Goal: Use online tool/utility: Utilize a website feature to perform a specific function

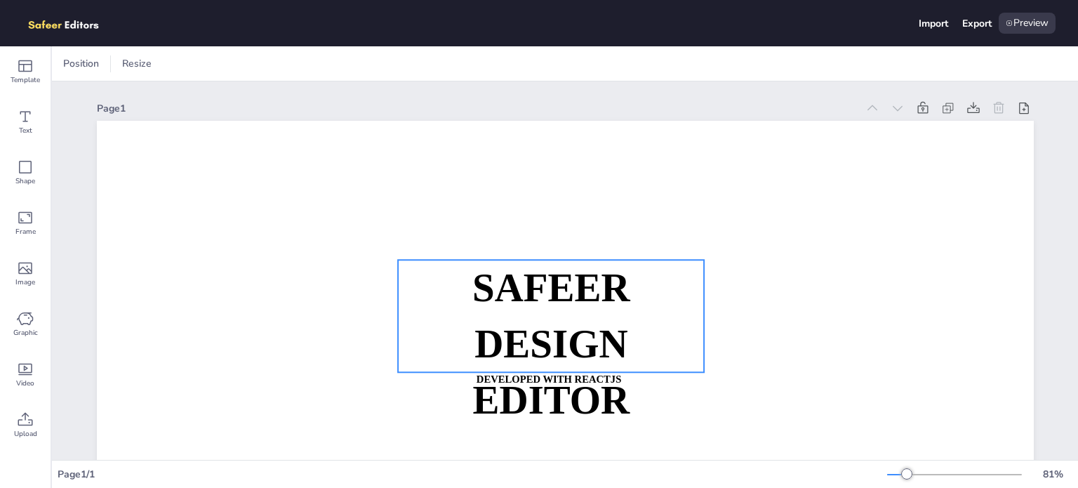
click at [536, 312] on p "SAFEER" at bounding box center [551, 288] width 307 height 56
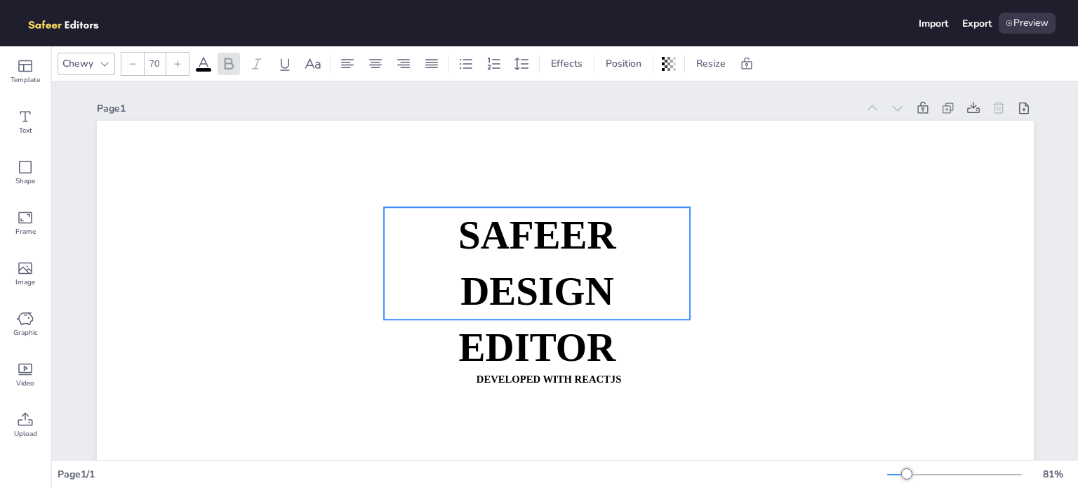
drag, startPoint x: 536, startPoint y: 312, endPoint x: 522, endPoint y: 259, distance: 54.5
click at [522, 259] on p "SAFEER" at bounding box center [537, 235] width 307 height 56
click at [98, 53] on div "Chewy" at bounding box center [87, 64] width 58 height 22
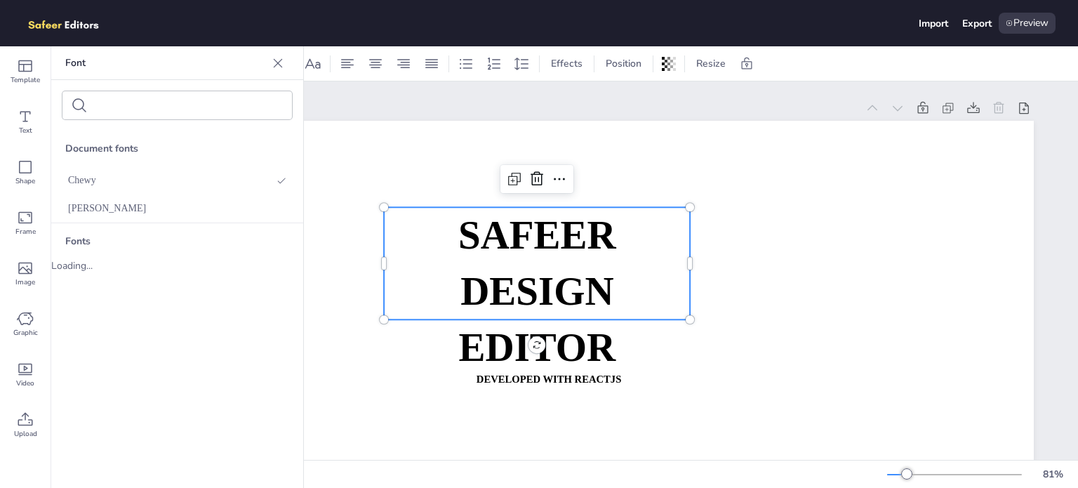
click at [278, 61] on icon at bounding box center [278, 63] width 14 height 14
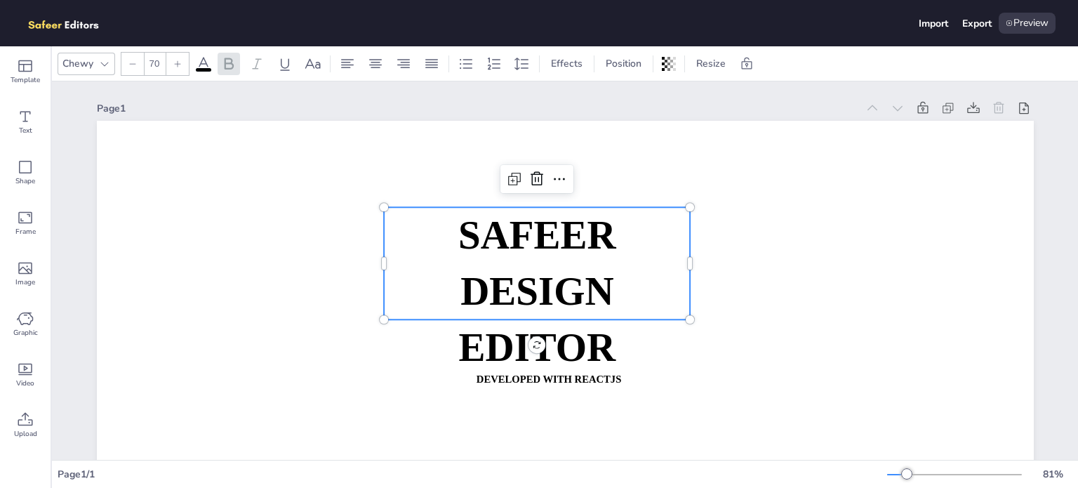
click at [203, 65] on icon at bounding box center [203, 63] width 17 height 17
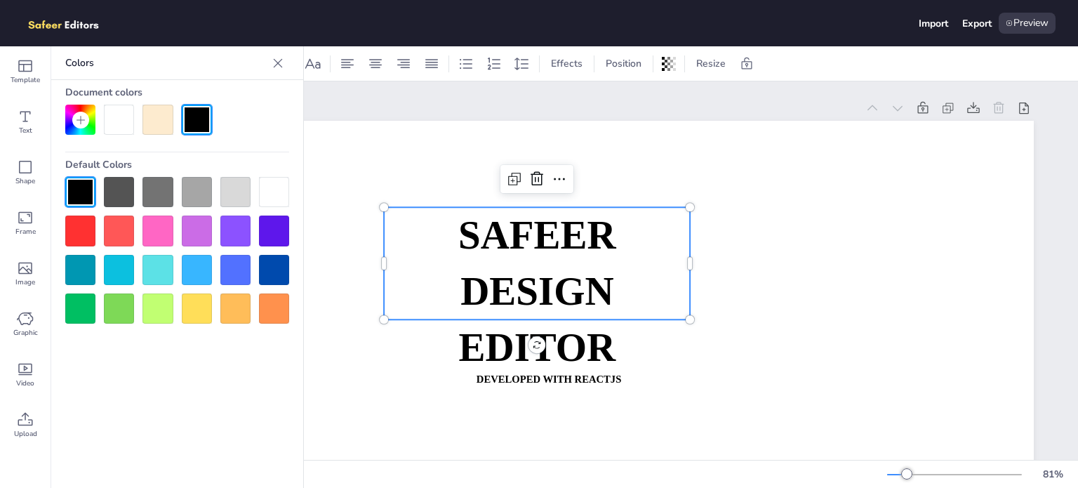
click at [230, 235] on div at bounding box center [235, 231] width 30 height 30
click at [231, 234] on div at bounding box center [235, 231] width 30 height 30
click at [216, 241] on div at bounding box center [177, 250] width 224 height 147
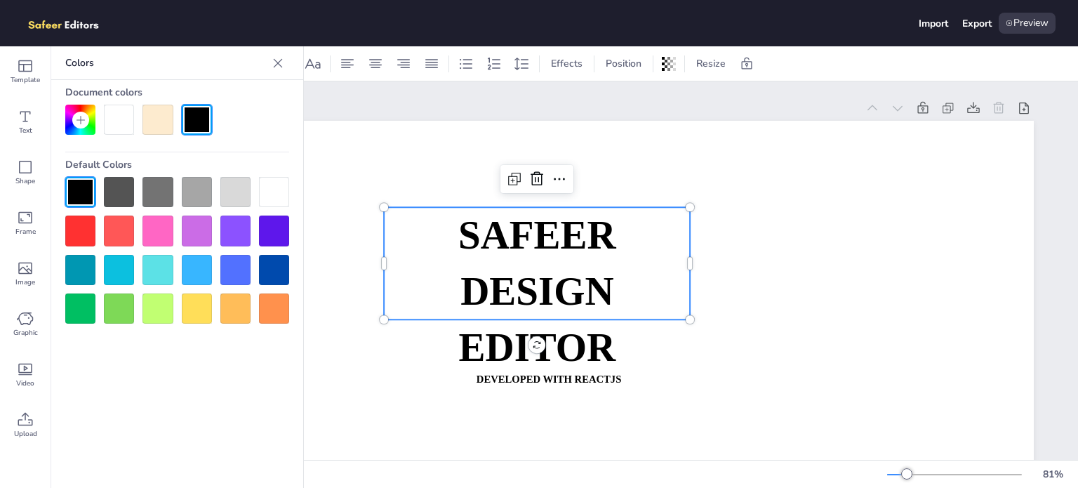
click at [421, 245] on p "SAFEER" at bounding box center [537, 235] width 307 height 56
click at [447, 260] on p "SAFEER" at bounding box center [537, 235] width 307 height 56
click at [460, 238] on span "SAFEER" at bounding box center [537, 235] width 158 height 44
click at [236, 239] on div at bounding box center [235, 231] width 30 height 30
click at [237, 239] on div at bounding box center [235, 231] width 30 height 30
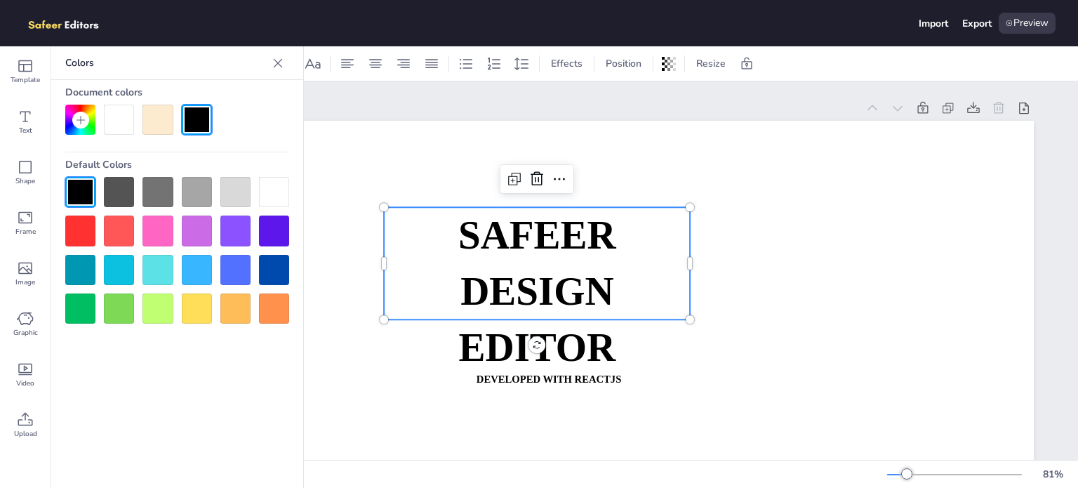
click at [278, 57] on icon at bounding box center [278, 63] width 14 height 14
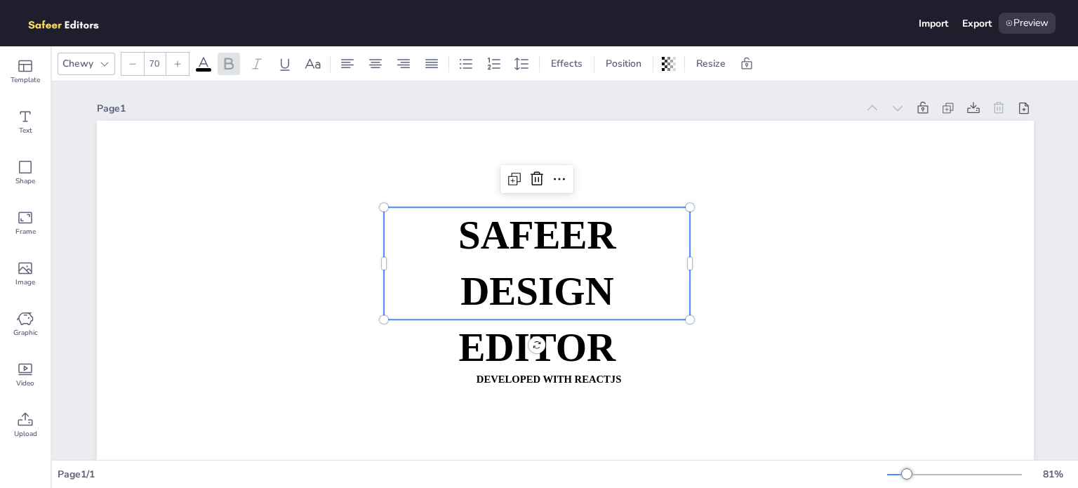
drag, startPoint x: 441, startPoint y: 260, endPoint x: 374, endPoint y: 223, distance: 77.3
click at [374, 223] on div "SAFEER DESIGN EDITOR DEVELOPED WITH REACTJS WHATSAPP: [URL][DOMAIN_NAME][PHONE_…" at bounding box center [565, 385] width 937 height 528
click at [413, 255] on p "SAFEER" at bounding box center [537, 235] width 307 height 56
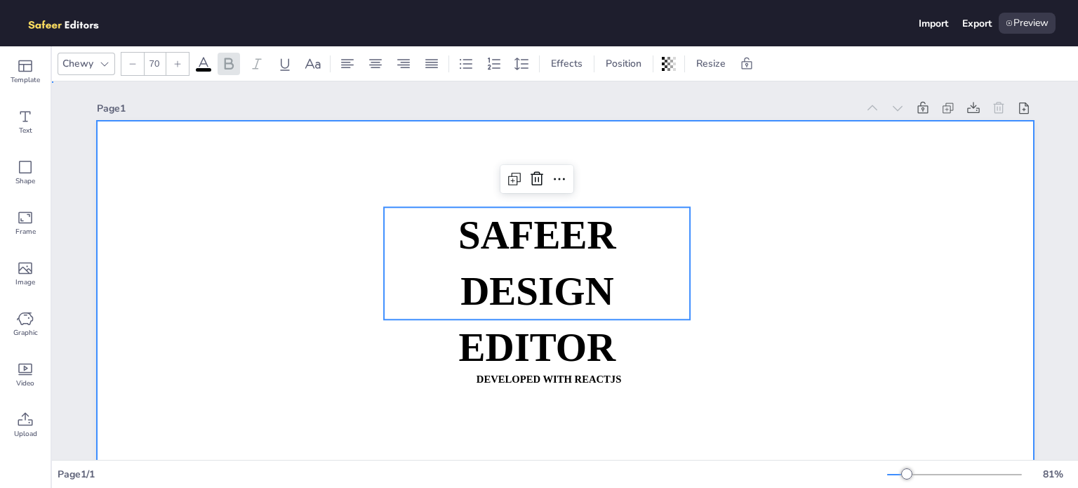
click at [301, 249] on div at bounding box center [565, 385] width 937 height 528
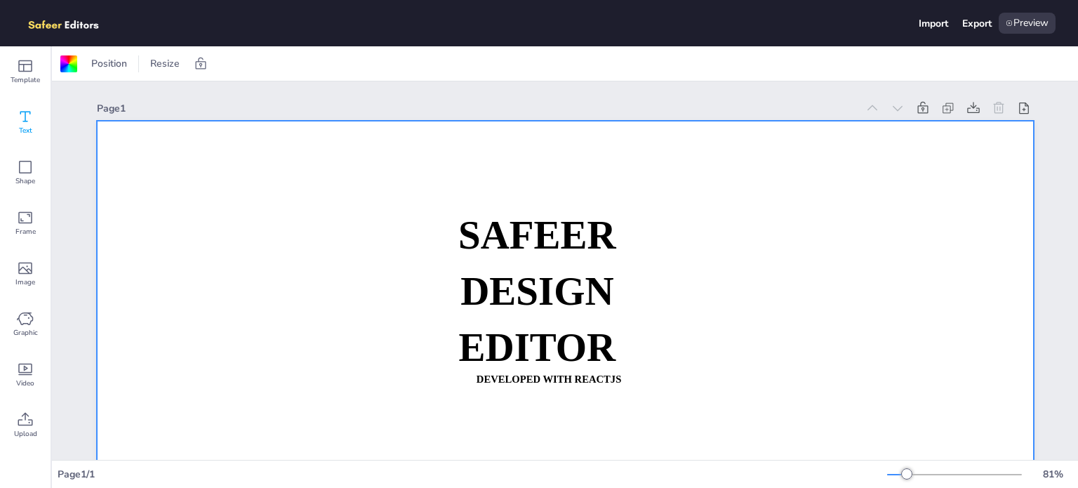
click at [36, 105] on div "Text" at bounding box center [25, 122] width 51 height 51
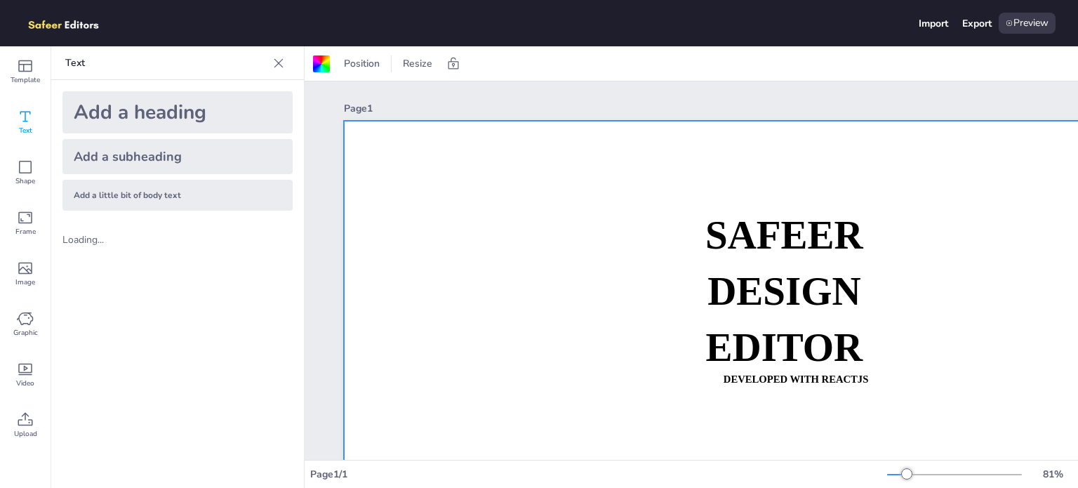
click at [147, 105] on div "Add a heading" at bounding box center [177, 112] width 230 height 42
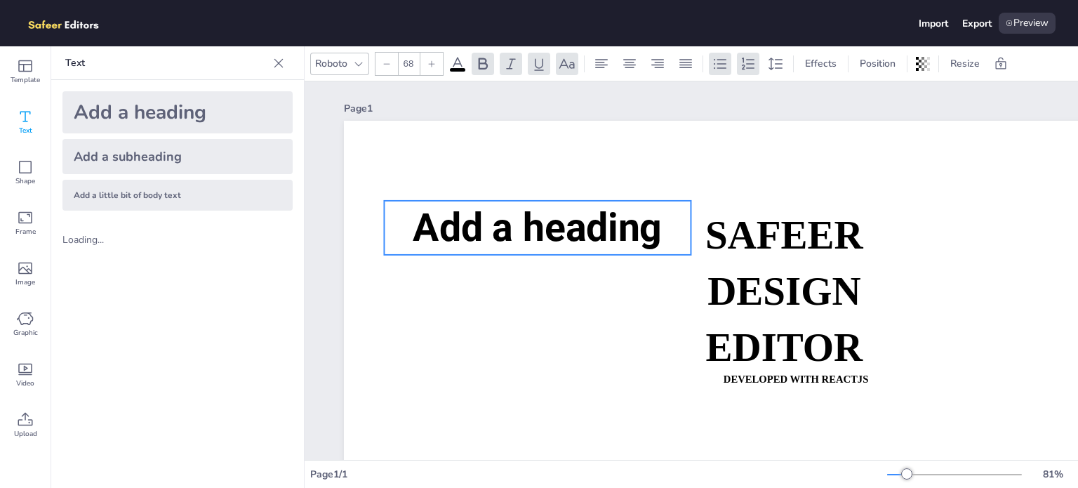
drag, startPoint x: 778, startPoint y: 300, endPoint x: 510, endPoint y: 227, distance: 277.1
click at [513, 228] on span "Add a heading" at bounding box center [537, 228] width 249 height 46
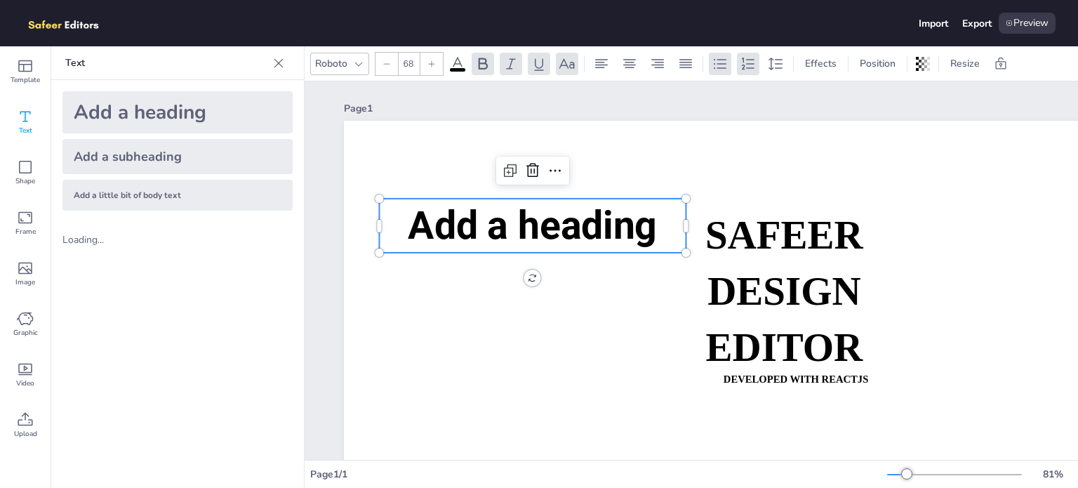
click at [511, 227] on span "Add a heading" at bounding box center [532, 226] width 249 height 46
type textarea "Add a heading"
click at [512, 227] on span "Add a heading" at bounding box center [532, 226] width 249 height 46
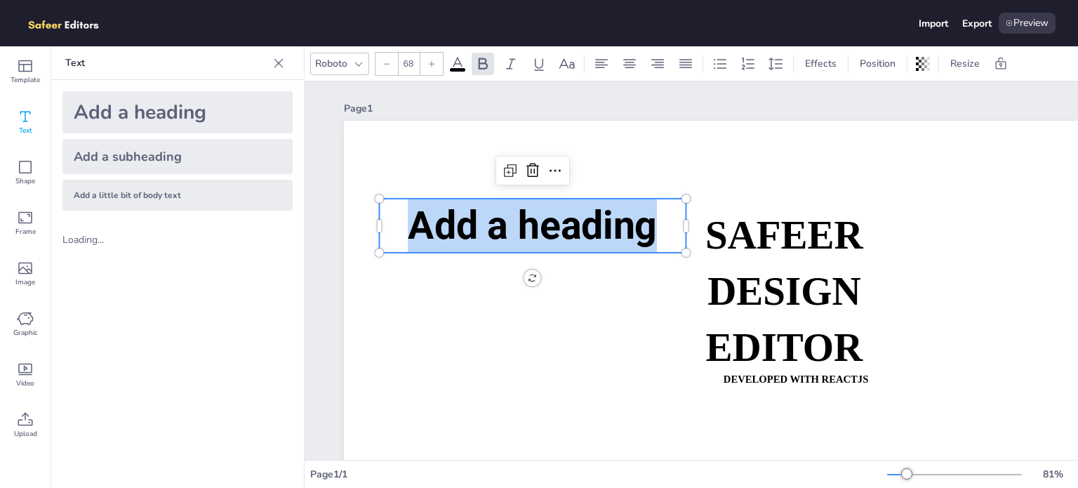
click at [512, 227] on span "Add a heading" at bounding box center [532, 226] width 249 height 46
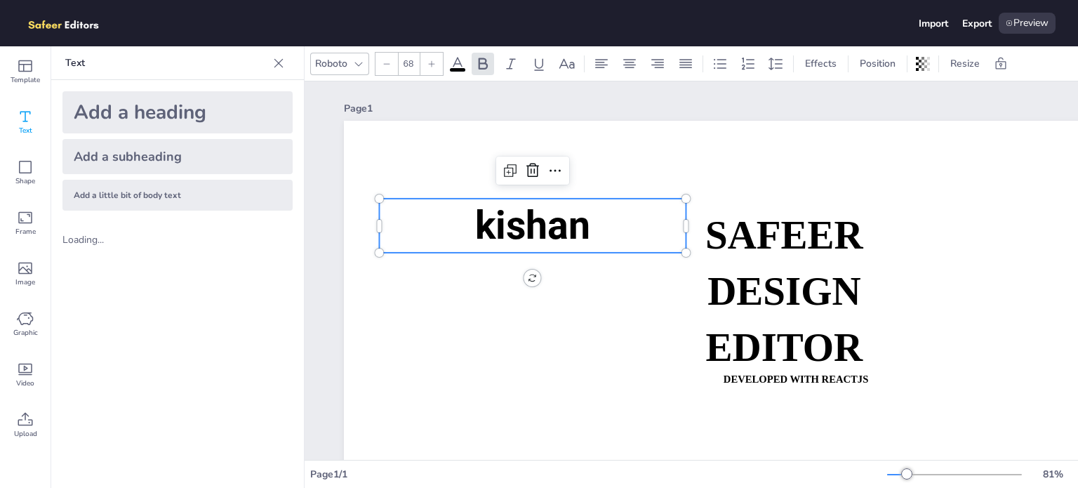
click at [448, 49] on div "Roboto 68 Effects Position Resize" at bounding box center [692, 63] width 774 height 34
click at [461, 58] on icon at bounding box center [457, 63] width 17 height 17
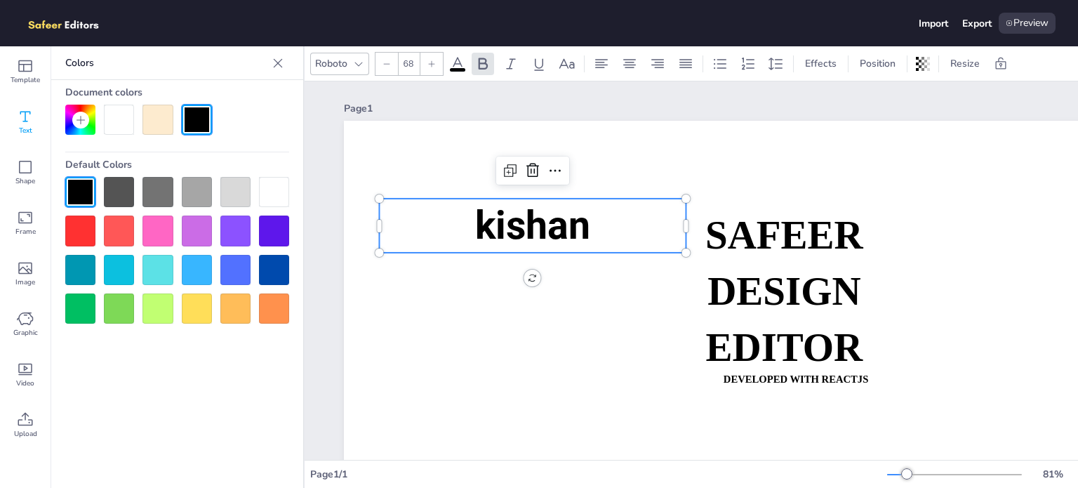
click at [227, 232] on div at bounding box center [235, 231] width 30 height 30
click at [267, 232] on div at bounding box center [274, 231] width 30 height 30
click at [95, 190] on div at bounding box center [177, 250] width 224 height 147
click at [150, 119] on div at bounding box center [158, 120] width 30 height 30
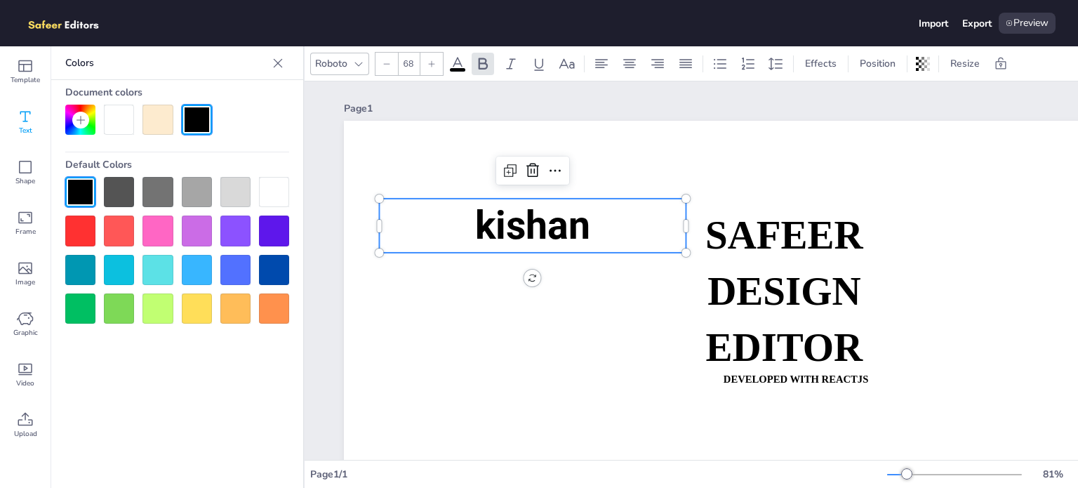
click at [115, 119] on div at bounding box center [119, 120] width 30 height 30
click at [67, 119] on div at bounding box center [80, 120] width 30 height 30
click at [76, 117] on icon at bounding box center [80, 119] width 11 height 11
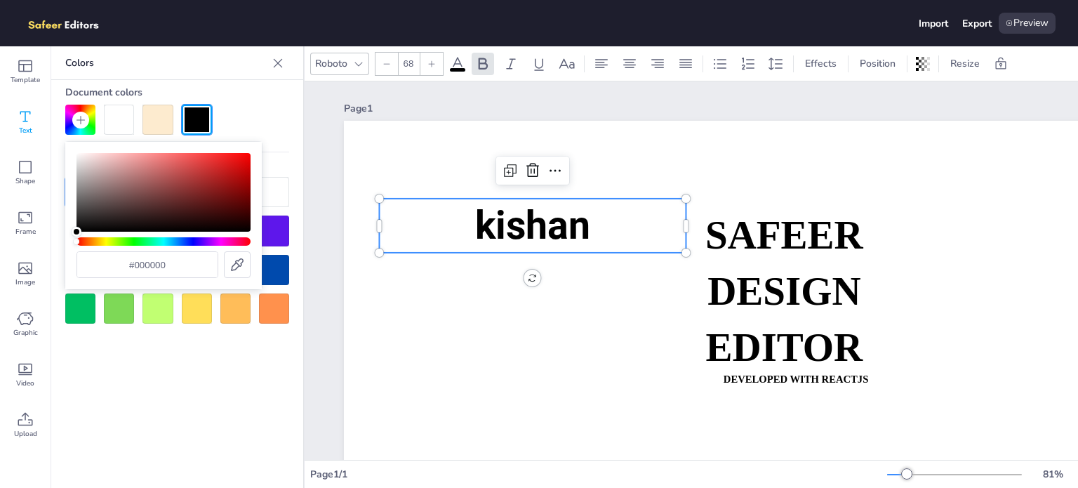
click at [275, 63] on icon at bounding box center [278, 63] width 14 height 14
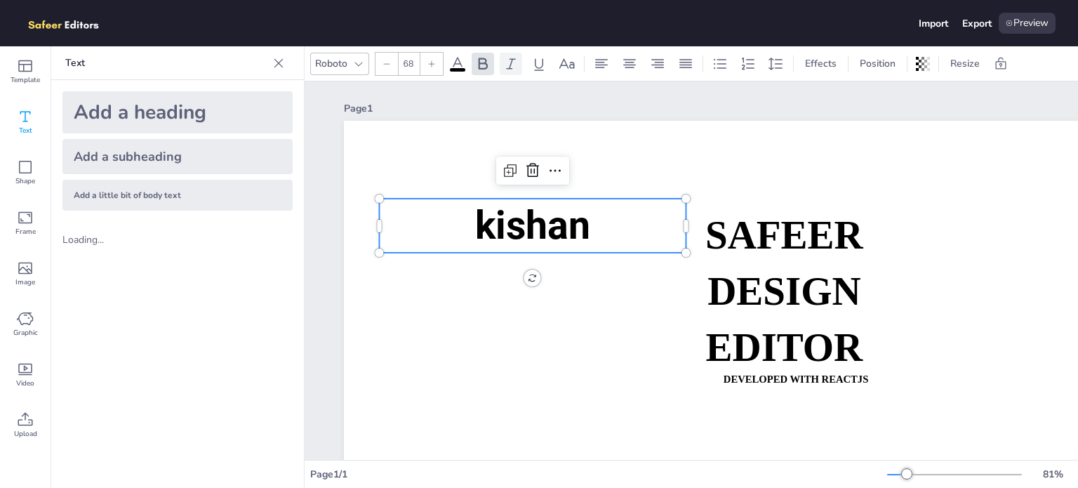
click at [520, 58] on div at bounding box center [511, 64] width 22 height 22
click at [532, 58] on icon at bounding box center [539, 63] width 17 height 17
click at [572, 62] on icon at bounding box center [567, 63] width 17 height 17
click at [629, 61] on icon at bounding box center [629, 63] width 17 height 17
click at [691, 58] on icon at bounding box center [686, 63] width 17 height 17
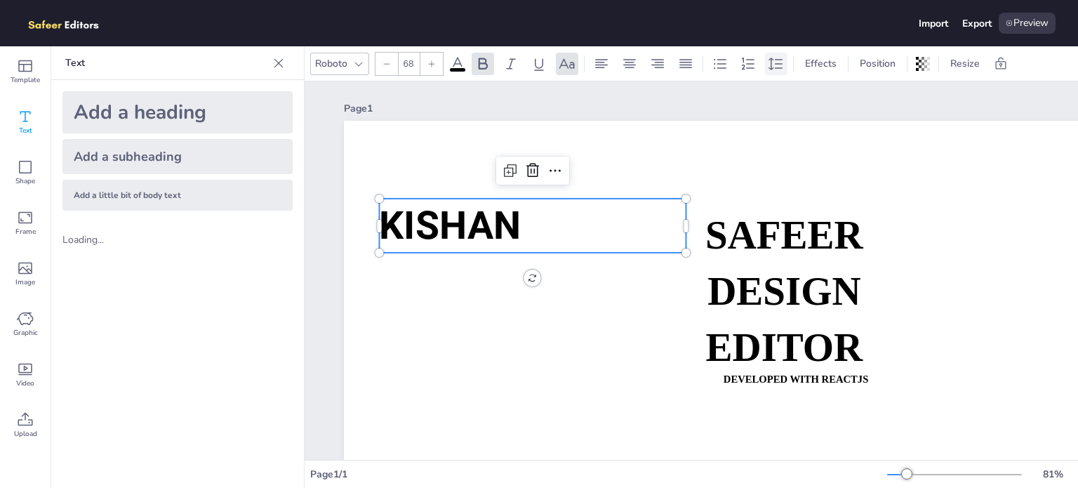
drag, startPoint x: 737, startPoint y: 58, endPoint x: 770, endPoint y: 58, distance: 33.7
click at [745, 58] on div at bounding box center [748, 64] width 22 height 22
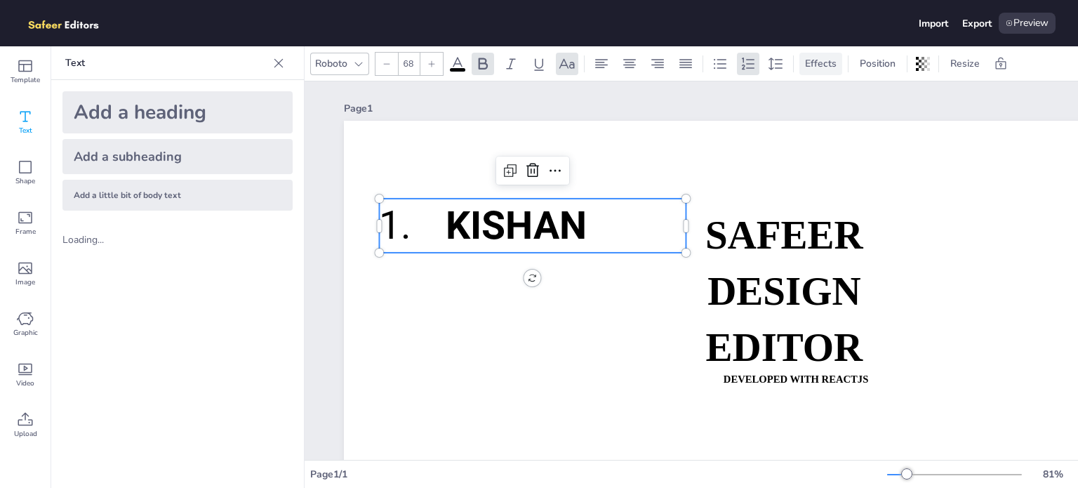
drag, startPoint x: 788, startPoint y: 58, endPoint x: 829, endPoint y: 58, distance: 40.7
click at [800, 58] on div "Roboto 68 Effects Position Resize" at bounding box center [667, 64] width 715 height 24
click at [833, 58] on span "Effects" at bounding box center [821, 63] width 37 height 13
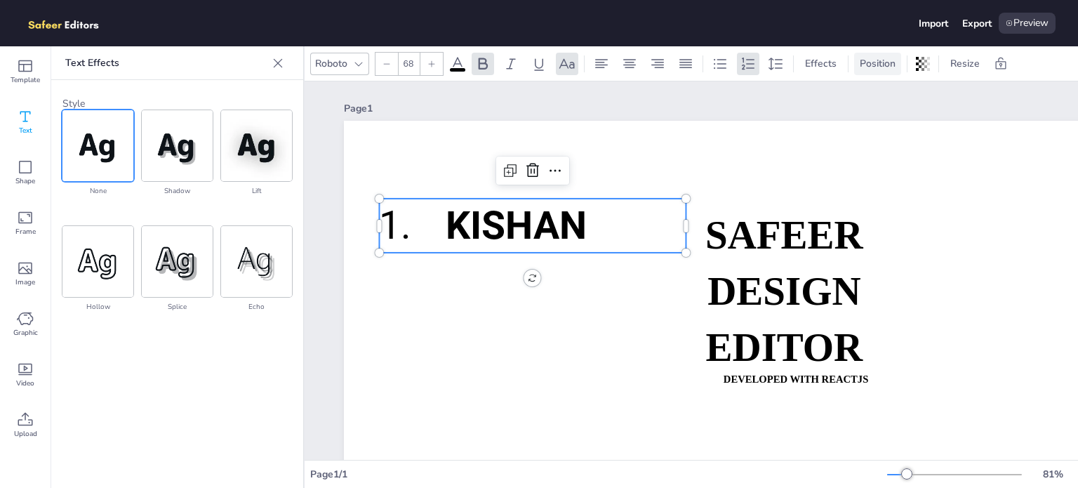
click at [882, 55] on div "Position" at bounding box center [877, 64] width 47 height 22
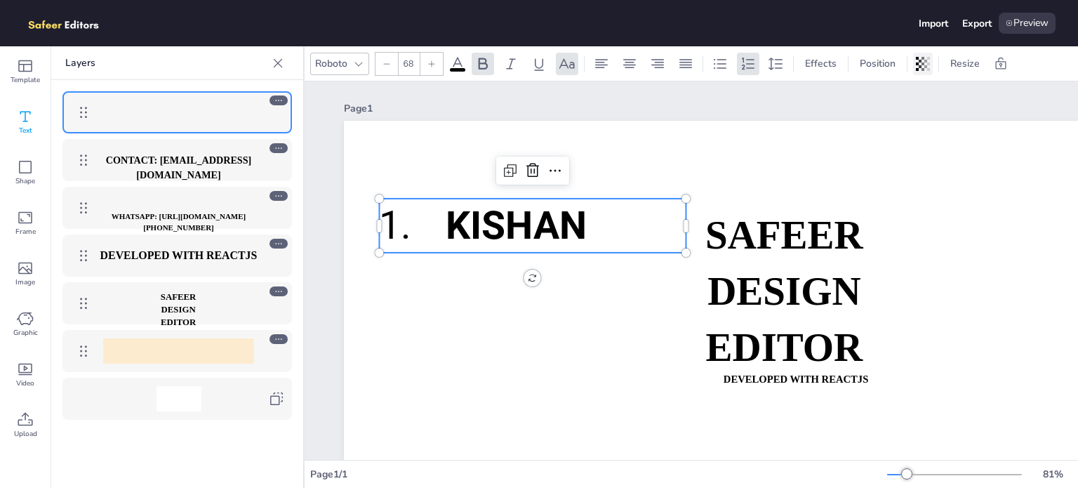
click at [919, 66] on icon at bounding box center [920, 64] width 3 height 8
click at [861, 61] on span "Position" at bounding box center [877, 63] width 41 height 13
click at [920, 62] on icon at bounding box center [923, 64] width 14 height 14
click at [913, 62] on div at bounding box center [923, 64] width 20 height 22
drag, startPoint x: 892, startPoint y: 112, endPoint x: 880, endPoint y: 117, distance: 12.3
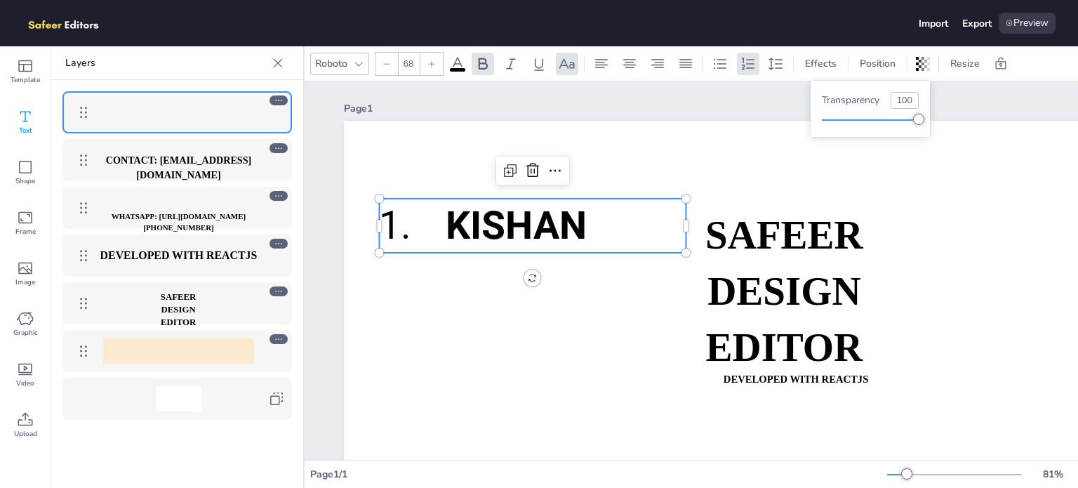
click at [880, 117] on div "Transparency 100" at bounding box center [870, 109] width 97 height 34
click at [902, 115] on div at bounding box center [870, 119] width 97 height 11
type input "81"
click at [885, 65] on span "Position" at bounding box center [877, 63] width 41 height 13
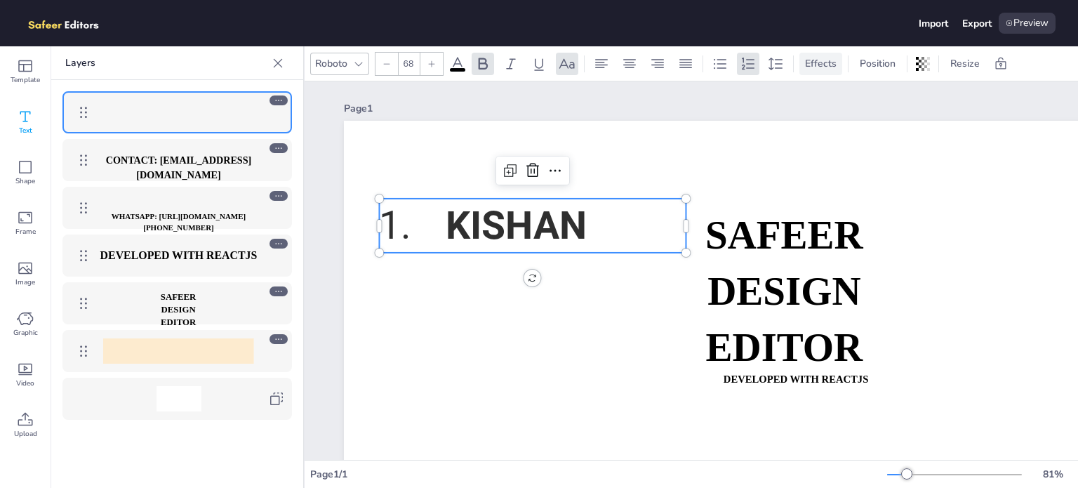
click at [828, 61] on span "Effects" at bounding box center [821, 63] width 37 height 13
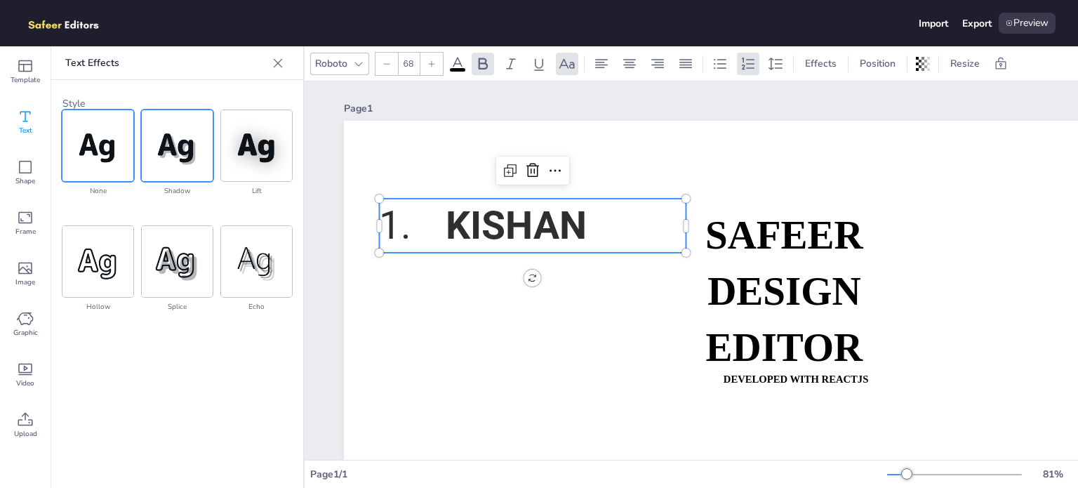
click at [185, 157] on img at bounding box center [177, 145] width 71 height 71
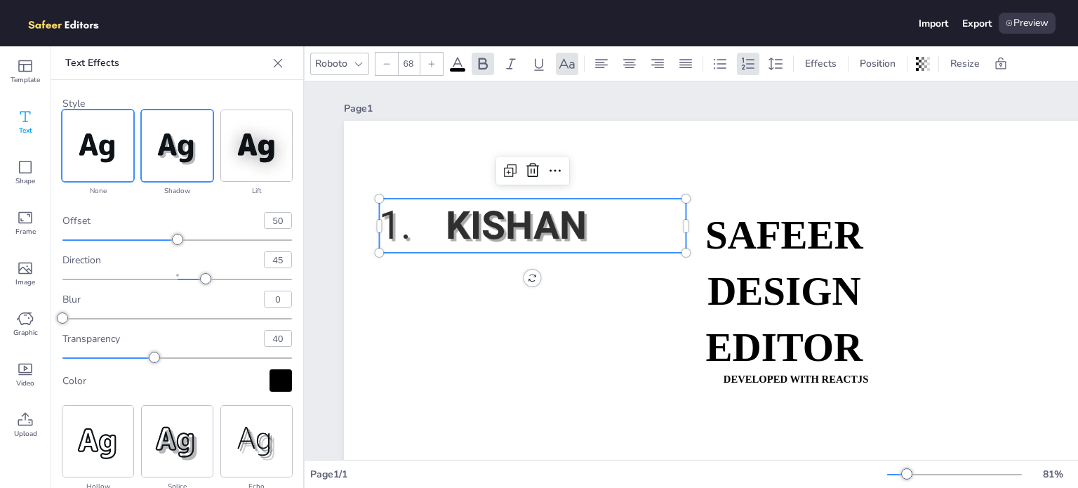
click at [112, 136] on img at bounding box center [97, 145] width 71 height 71
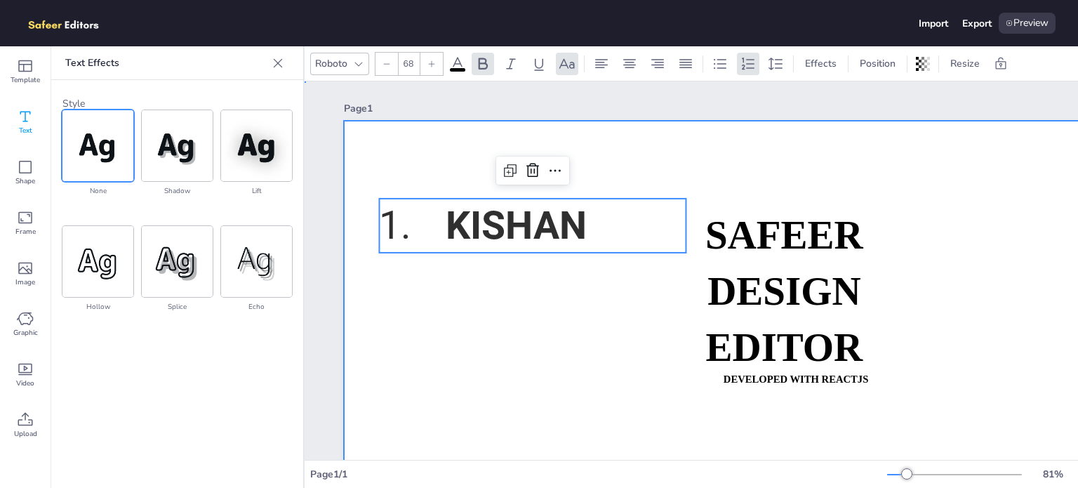
click at [459, 306] on div at bounding box center [812, 385] width 937 height 528
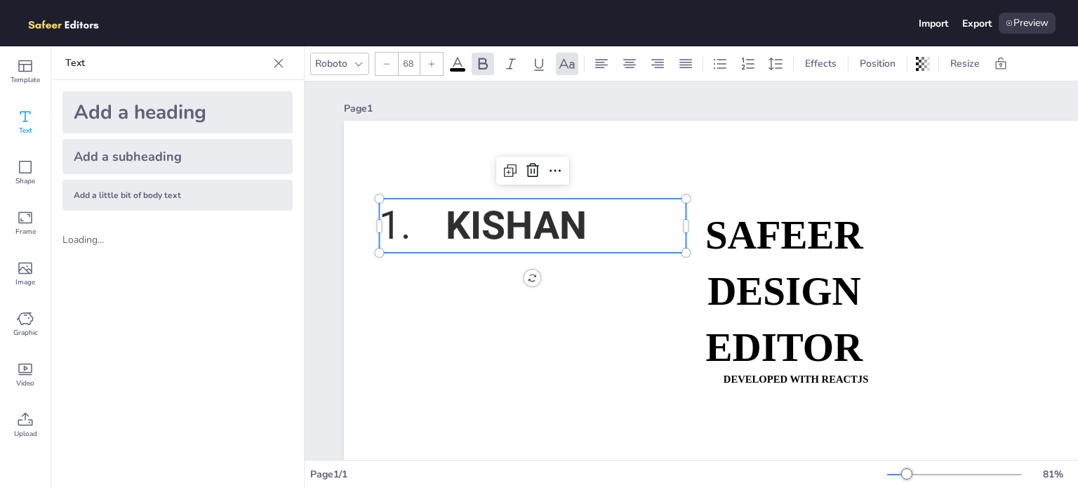
click at [477, 236] on span "kishan" at bounding box center [517, 226] width 142 height 46
click at [475, 227] on span "kishan" at bounding box center [517, 226] width 142 height 46
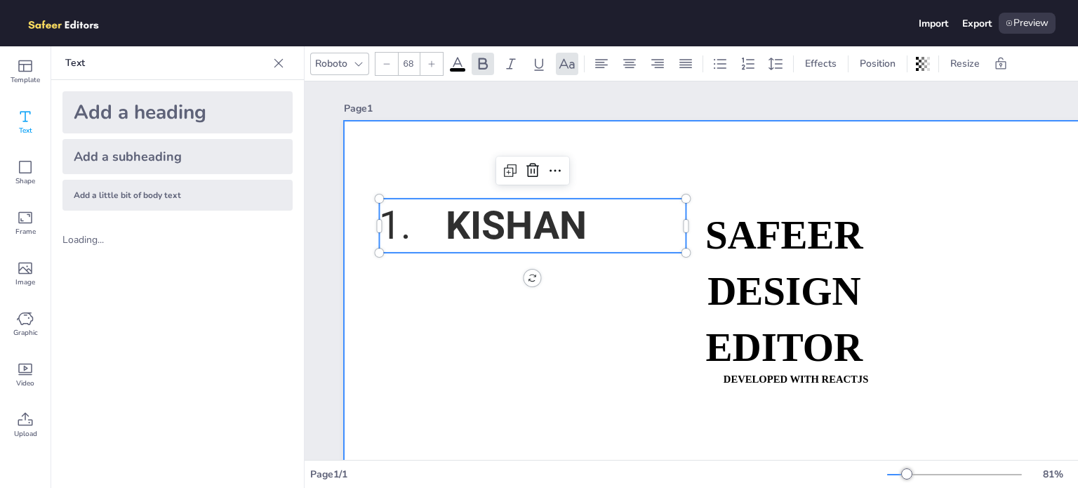
click at [440, 305] on div at bounding box center [812, 385] width 937 height 528
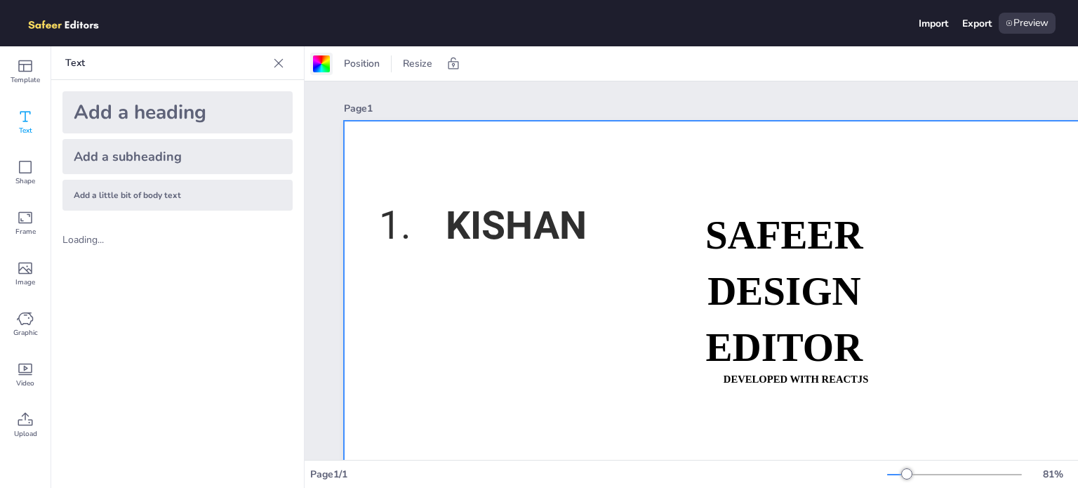
click at [319, 65] on div at bounding box center [321, 63] width 17 height 17
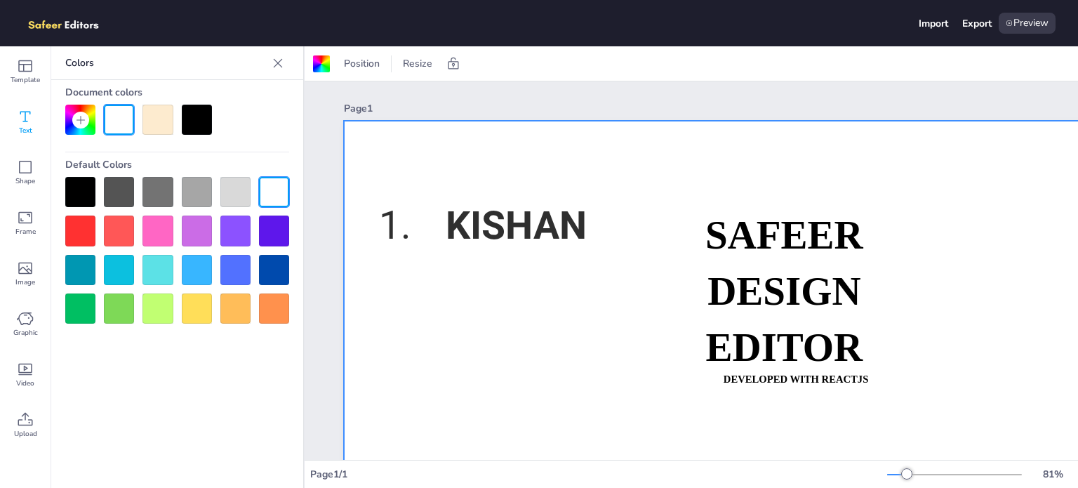
click at [186, 235] on div at bounding box center [197, 231] width 30 height 30
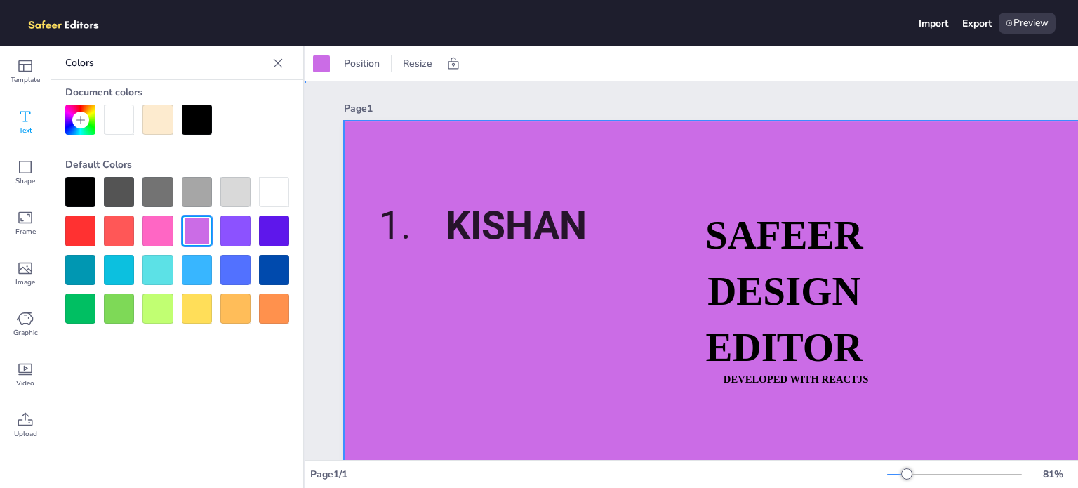
click at [461, 314] on div at bounding box center [812, 385] width 937 height 528
click at [466, 257] on div at bounding box center [812, 385] width 937 height 528
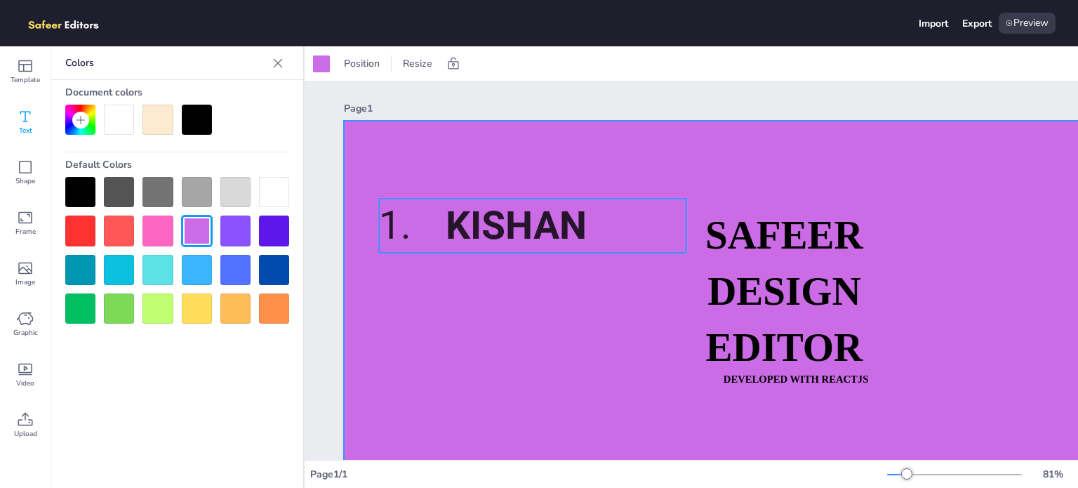
click at [474, 226] on span "kishan" at bounding box center [517, 226] width 142 height 46
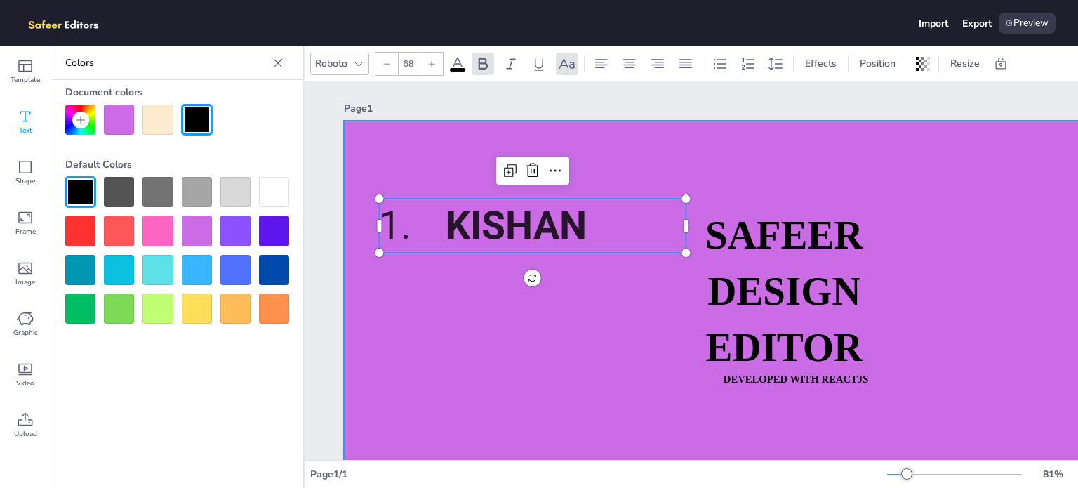
click at [466, 261] on div at bounding box center [812, 385] width 937 height 528
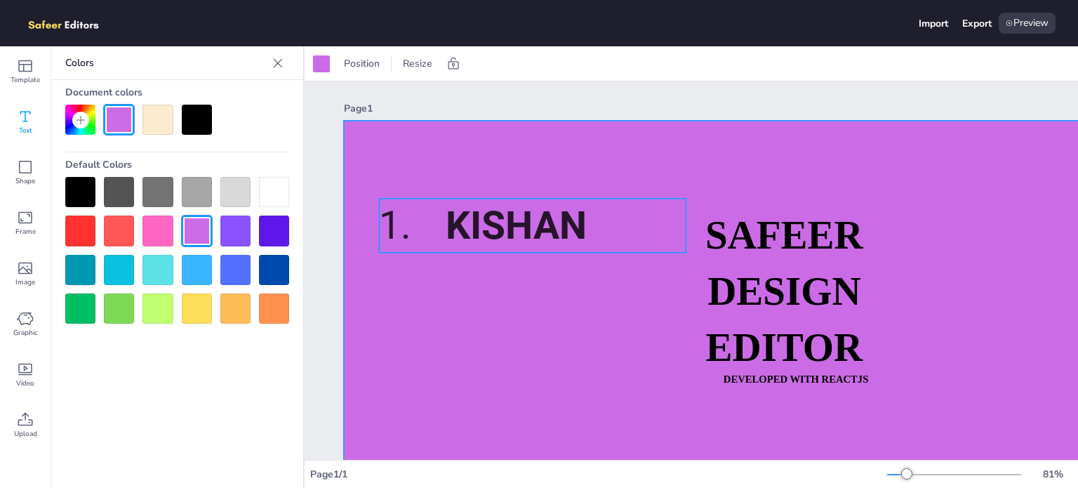
click at [491, 230] on span "kishan" at bounding box center [517, 226] width 142 height 46
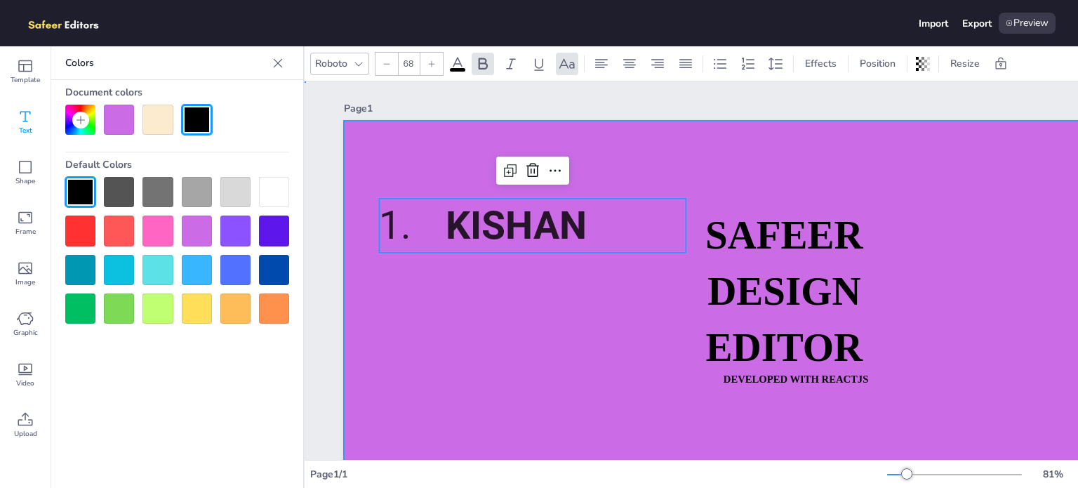
click at [464, 269] on div at bounding box center [812, 385] width 937 height 528
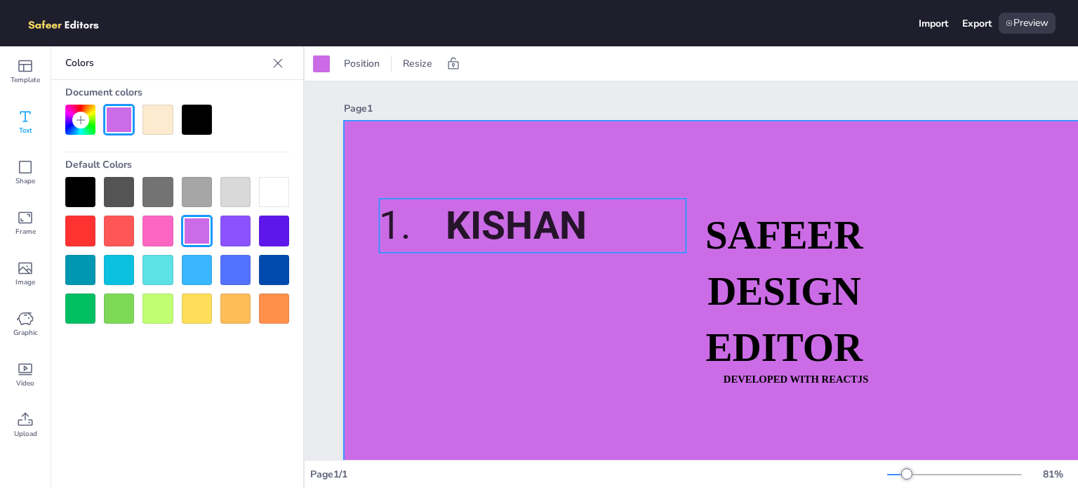
click at [476, 228] on span "kishan" at bounding box center [517, 226] width 142 height 46
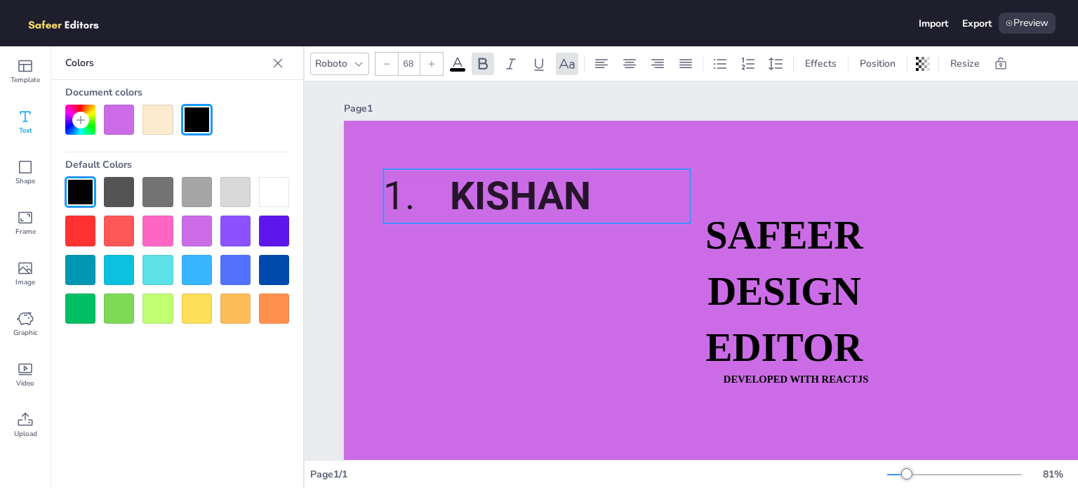
drag, startPoint x: 476, startPoint y: 228, endPoint x: 480, endPoint y: 199, distance: 29.8
click at [480, 199] on span "kishan" at bounding box center [521, 196] width 142 height 46
click at [859, 61] on span "Position" at bounding box center [877, 63] width 41 height 13
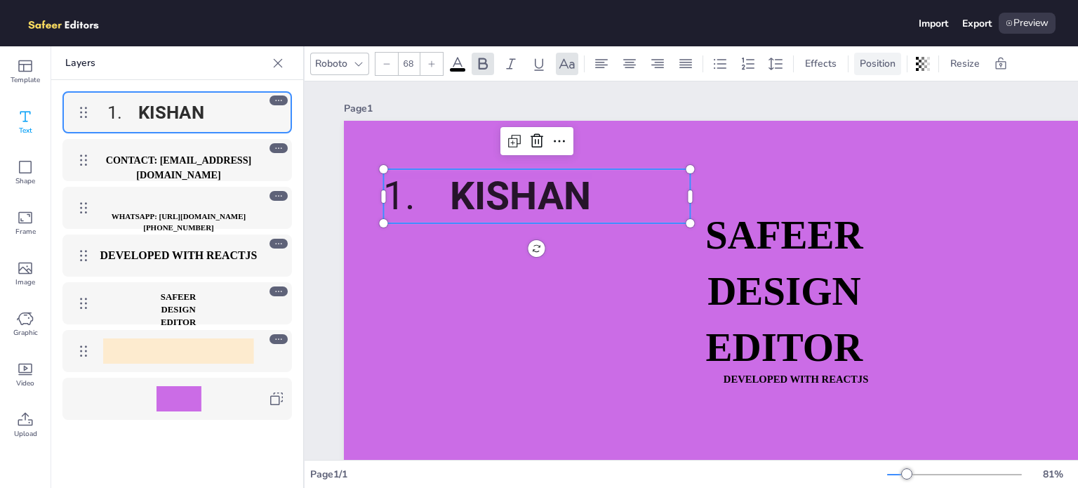
click at [859, 61] on span "Position" at bounding box center [877, 63] width 41 height 13
click at [1025, 20] on div "Preview" at bounding box center [1027, 23] width 57 height 21
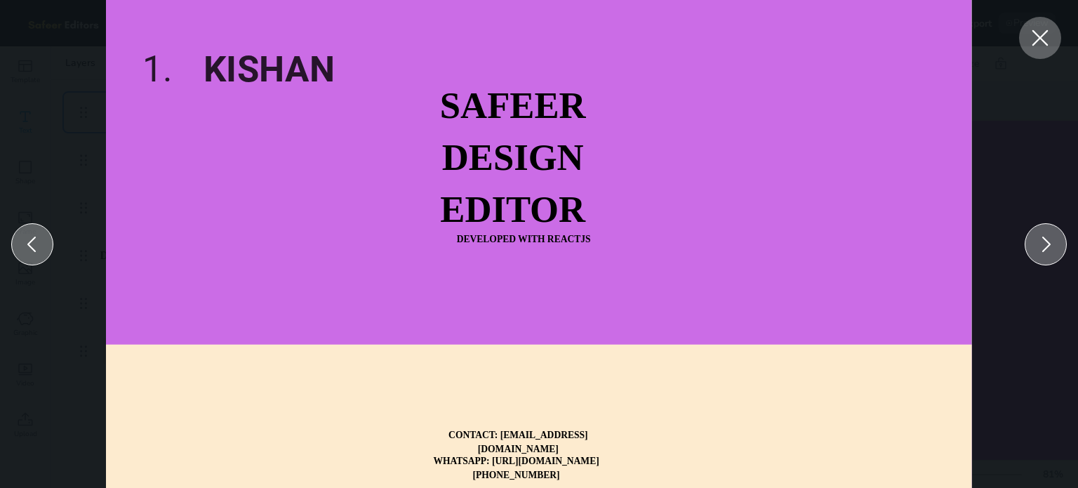
click at [1035, 32] on icon at bounding box center [1041, 38] width 16 height 16
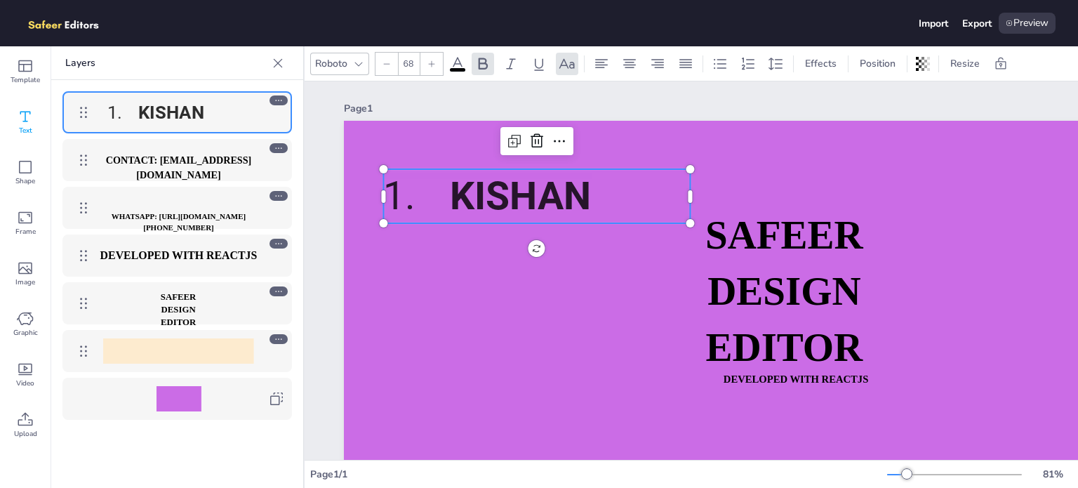
click at [436, 109] on div "Page 1" at bounding box center [724, 108] width 760 height 13
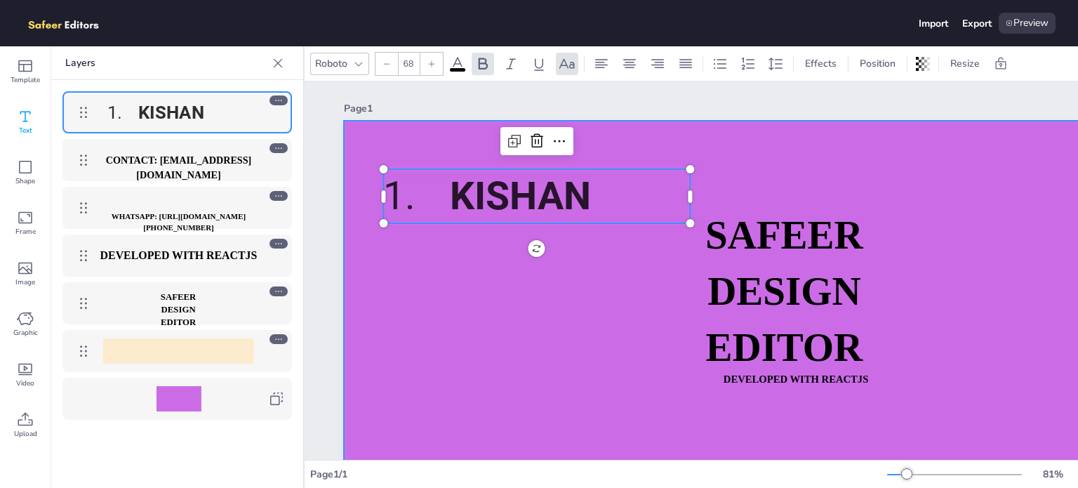
drag, startPoint x: 431, startPoint y: 235, endPoint x: 428, endPoint y: 248, distance: 13.1
click at [430, 237] on div at bounding box center [812, 385] width 937 height 528
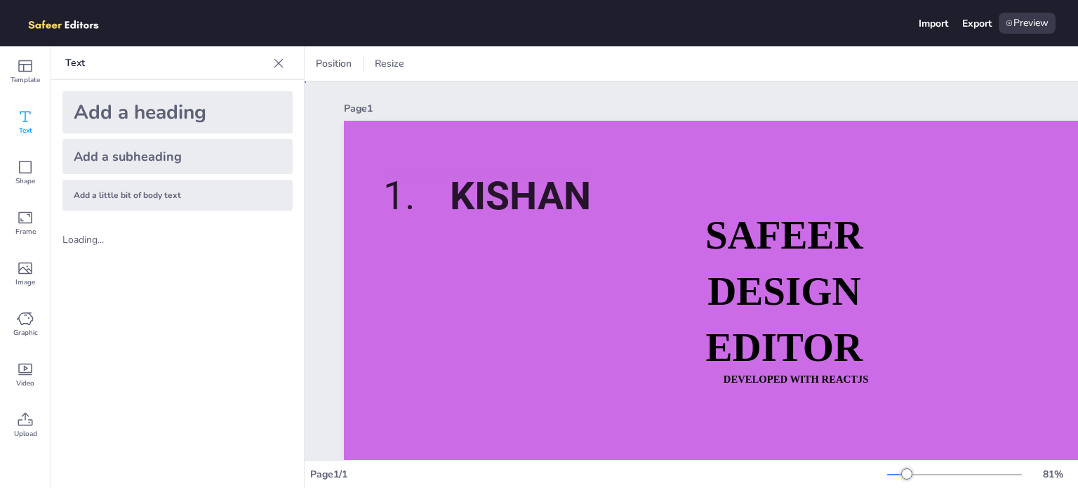
click at [428, 266] on div at bounding box center [812, 385] width 937 height 528
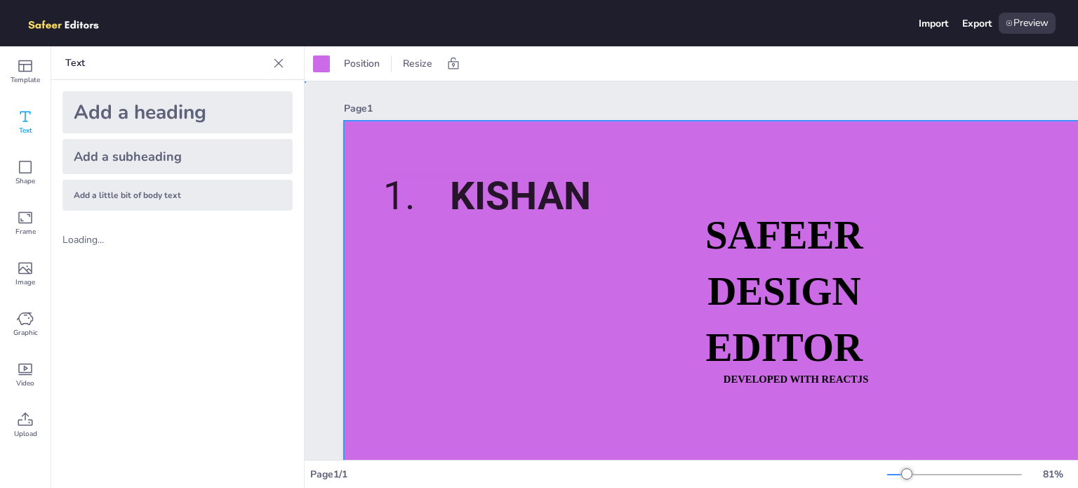
click at [441, 282] on div at bounding box center [812, 385] width 937 height 528
click at [419, 60] on span "Resize" at bounding box center [417, 63] width 35 height 13
click at [428, 285] on div at bounding box center [812, 385] width 937 height 528
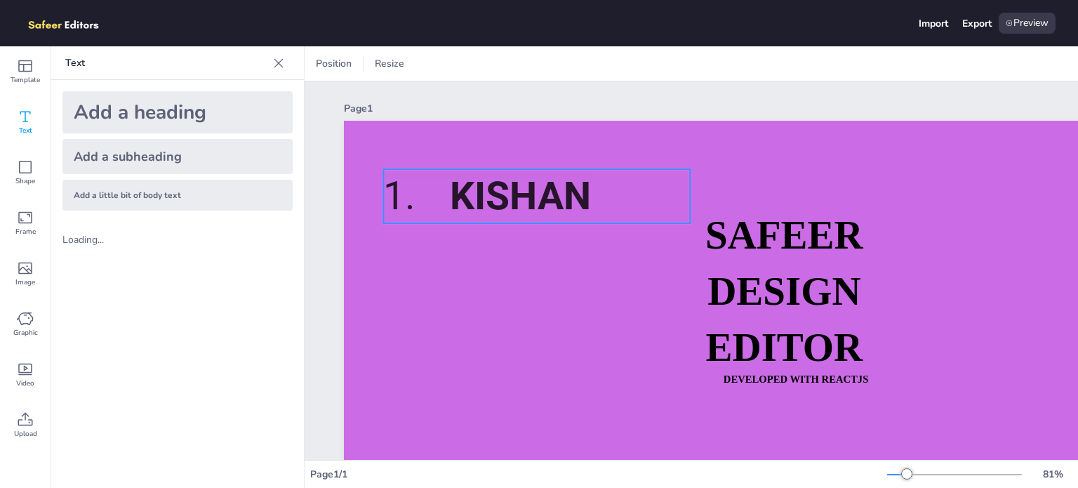
click at [508, 182] on span "kishan" at bounding box center [521, 196] width 142 height 46
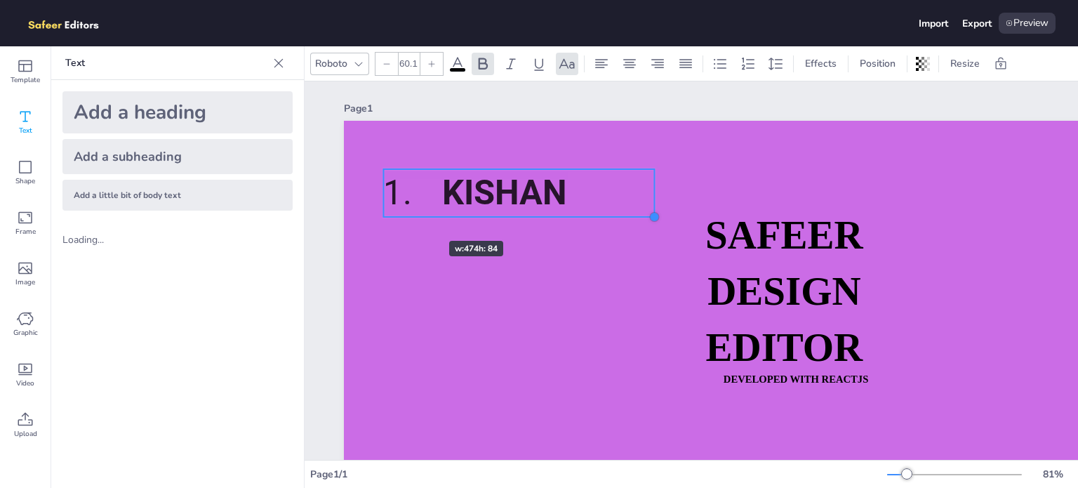
drag, startPoint x: 693, startPoint y: 222, endPoint x: 407, endPoint y: 216, distance: 285.8
click at [407, 216] on div "SAFEER DESIGN EDITOR DEVELOPED WITH REACTJS WHATSAPP: [URL][DOMAIN_NAME][PHONE_…" at bounding box center [812, 385] width 937 height 528
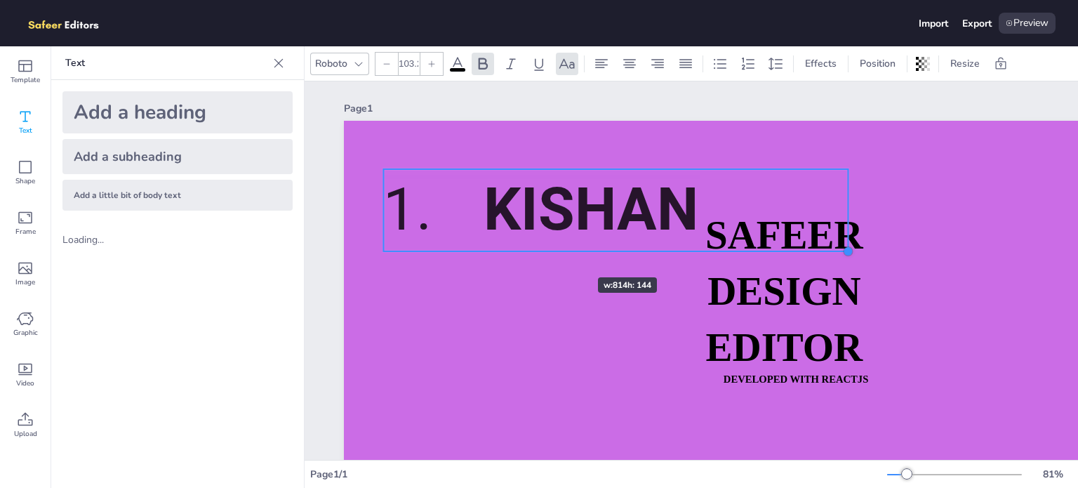
type input "104.1"
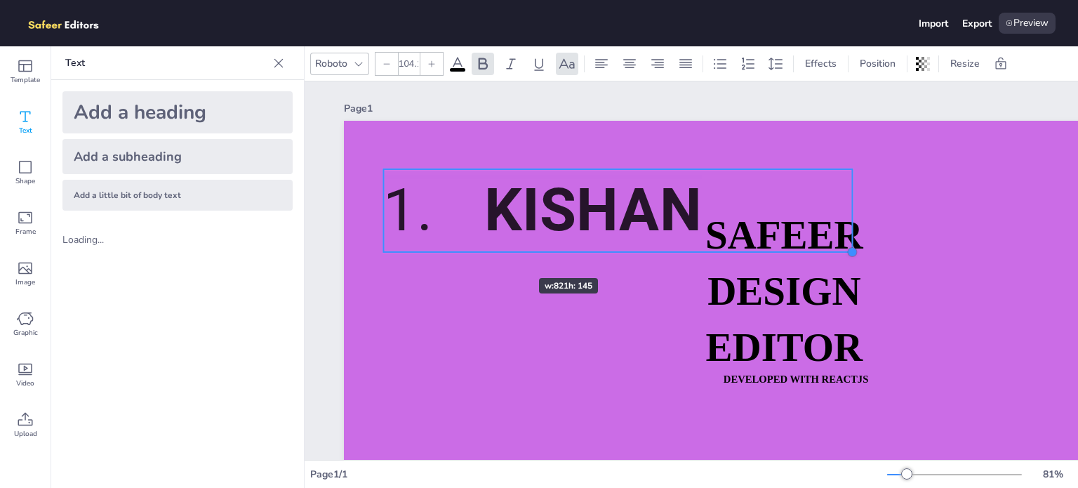
drag, startPoint x: 656, startPoint y: 218, endPoint x: 497, endPoint y: 253, distance: 162.5
click at [497, 253] on div "SAFEER DESIGN EDITOR DEVELOPED WITH REACTJS WHATSAPP: [URL][DOMAIN_NAME][PHONE_…" at bounding box center [812, 385] width 937 height 528
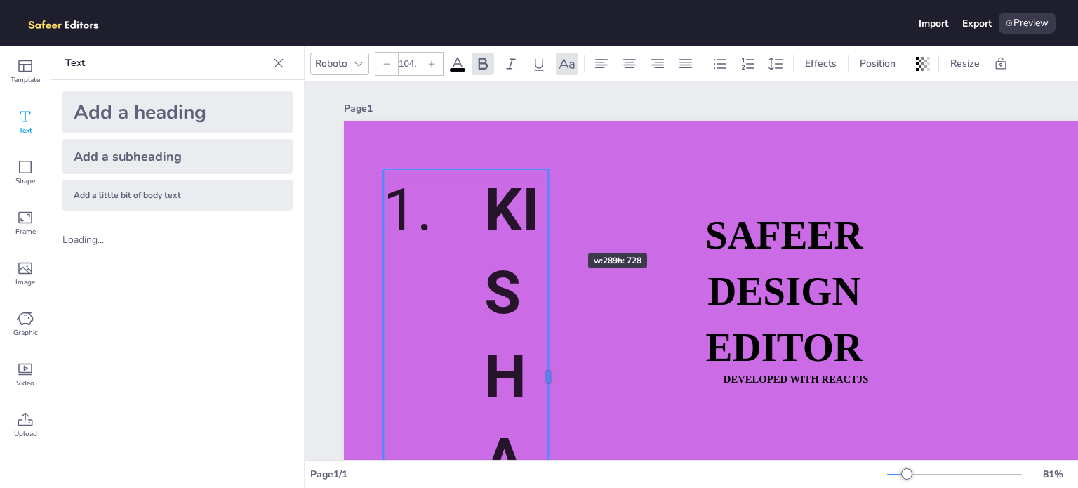
drag, startPoint x: 850, startPoint y: 213, endPoint x: 546, endPoint y: 227, distance: 304.4
click at [546, 227] on div at bounding box center [548, 377] width 11 height 416
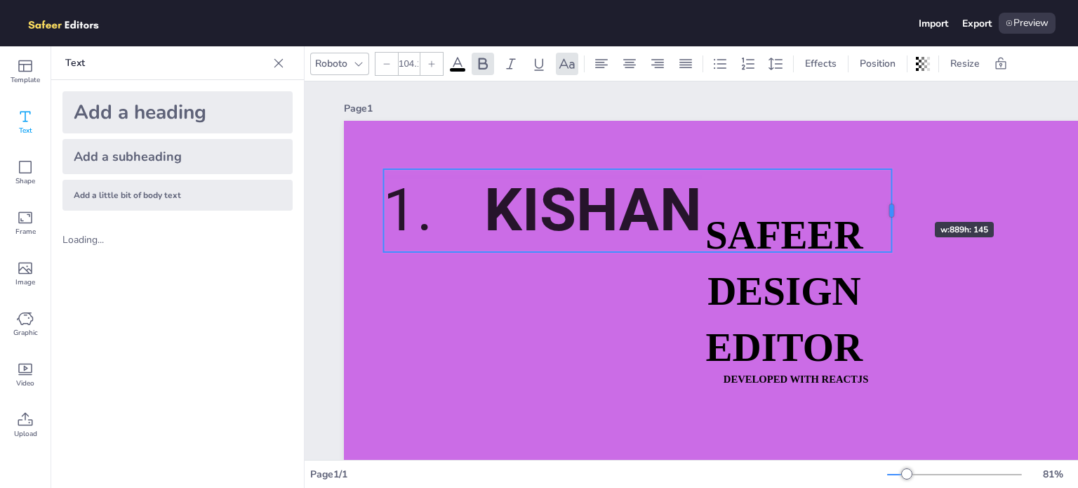
drag, startPoint x: 550, startPoint y: 379, endPoint x: 893, endPoint y: 197, distance: 388.9
click at [893, 197] on div at bounding box center [891, 210] width 11 height 83
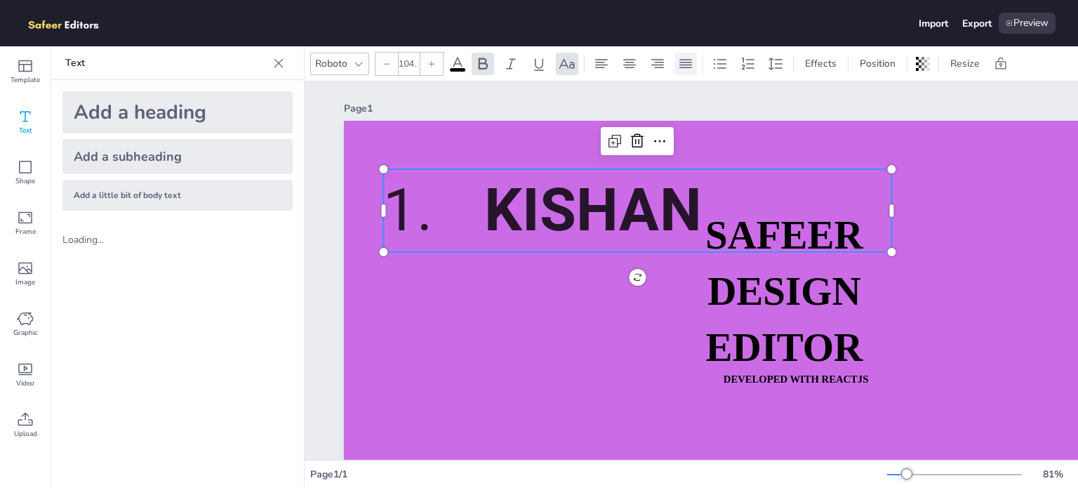
click at [682, 64] on icon at bounding box center [686, 63] width 17 height 17
click at [654, 58] on icon at bounding box center [657, 63] width 17 height 17
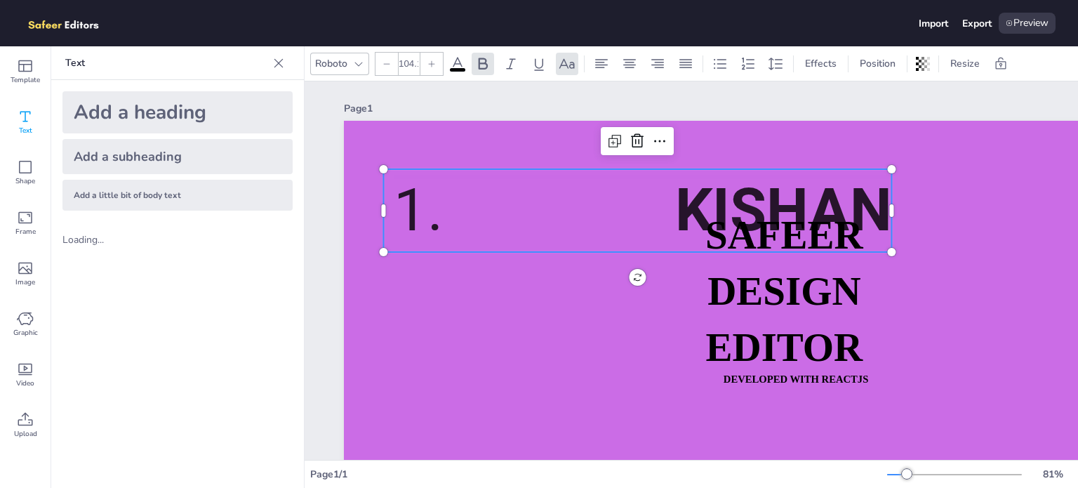
click at [616, 58] on div "Roboto 104.1 Effects Position Resize" at bounding box center [667, 64] width 715 height 24
click at [594, 63] on icon at bounding box center [601, 63] width 17 height 17
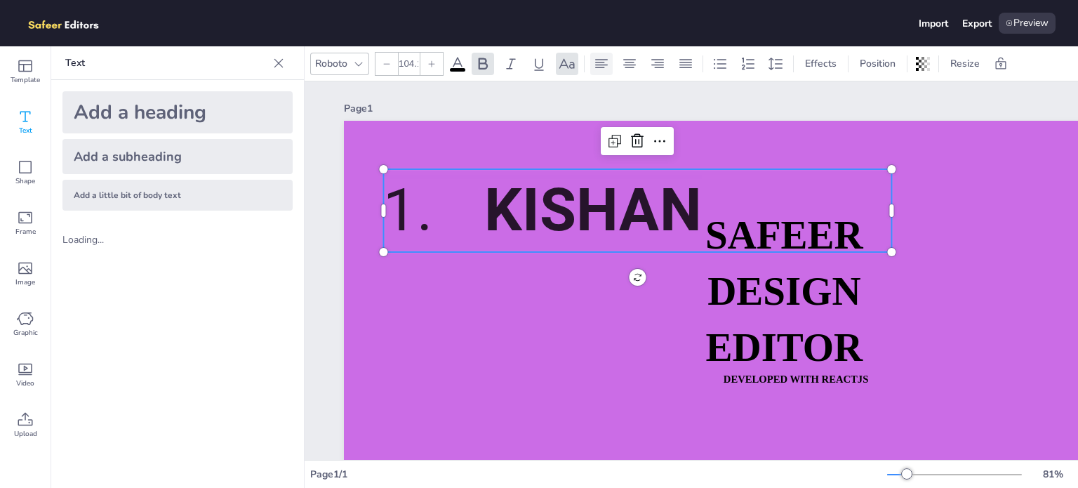
click at [596, 65] on icon at bounding box center [601, 63] width 17 height 17
click at [632, 60] on icon at bounding box center [629, 63] width 17 height 17
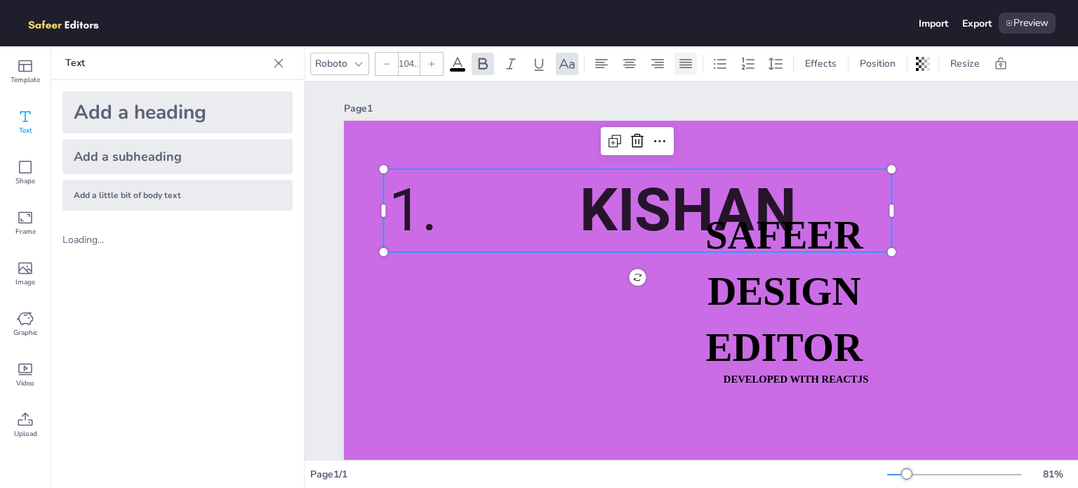
click at [679, 60] on icon at bounding box center [686, 63] width 17 height 17
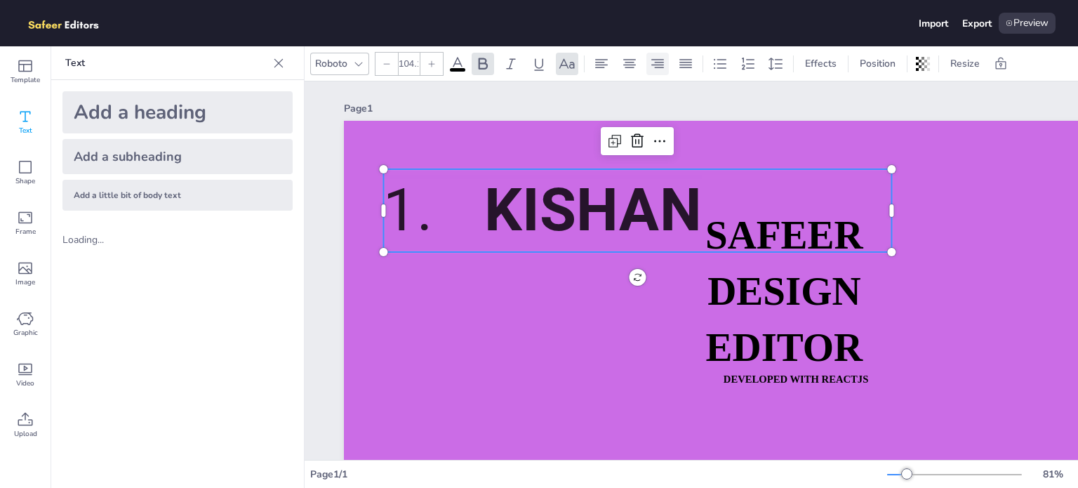
click at [653, 59] on icon at bounding box center [658, 63] width 13 height 9
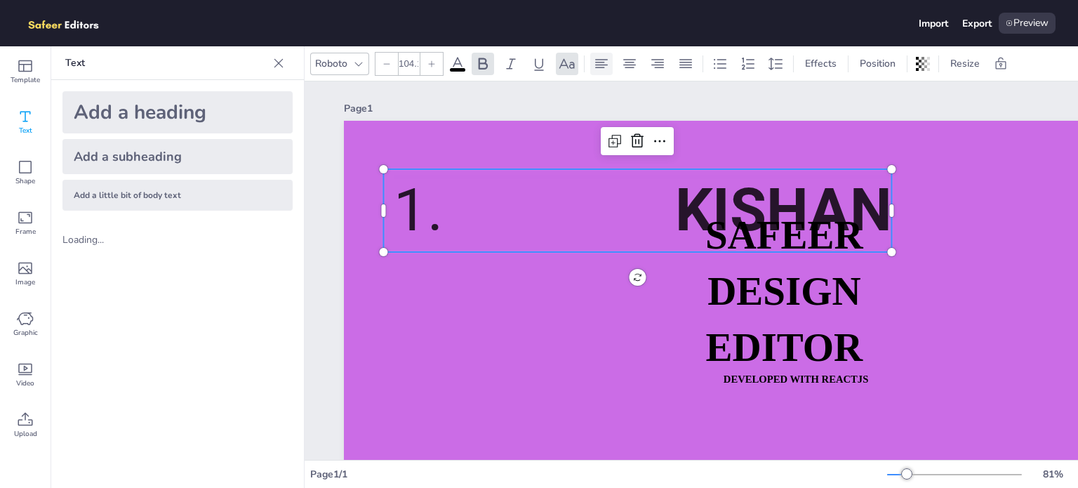
click at [605, 61] on icon at bounding box center [601, 63] width 17 height 17
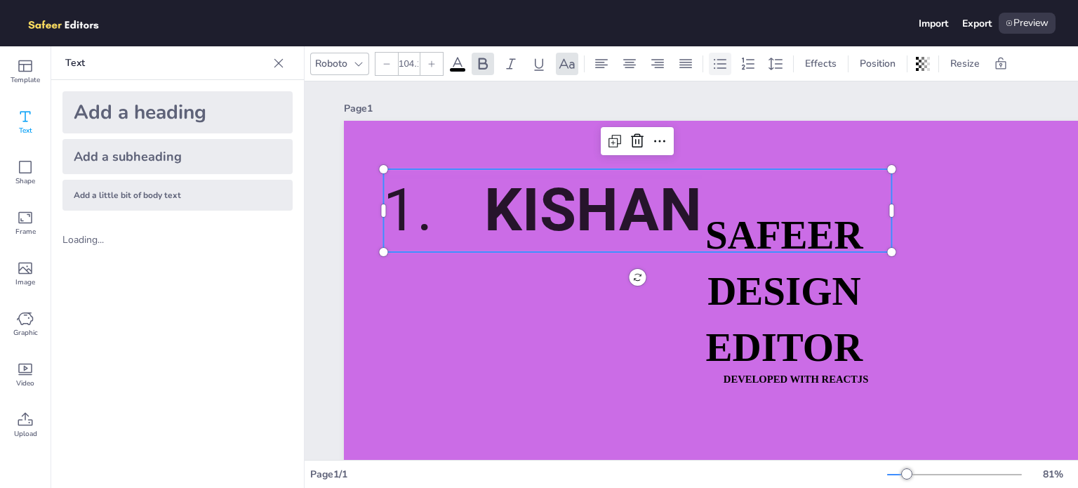
click at [720, 64] on icon at bounding box center [720, 63] width 17 height 17
click at [719, 64] on icon at bounding box center [720, 63] width 17 height 17
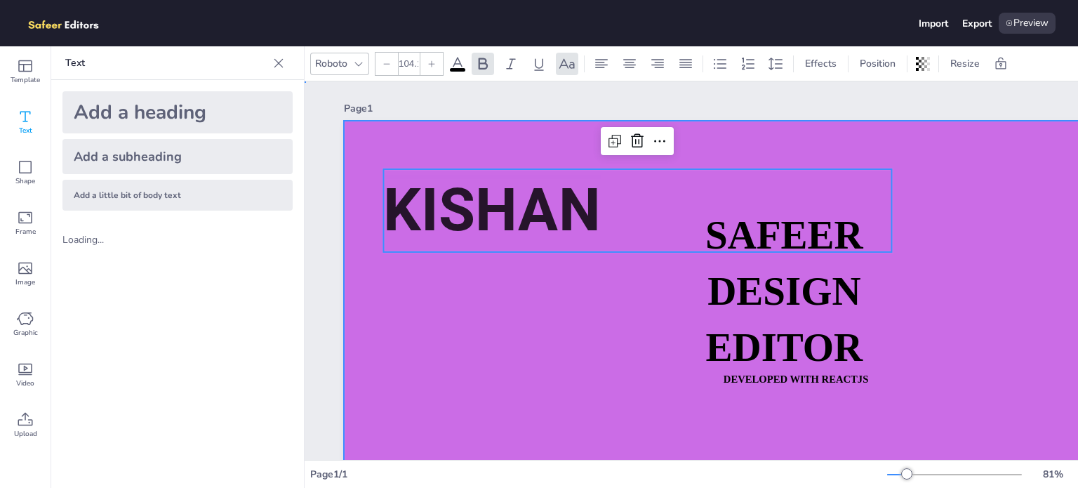
click at [532, 319] on div at bounding box center [812, 385] width 937 height 528
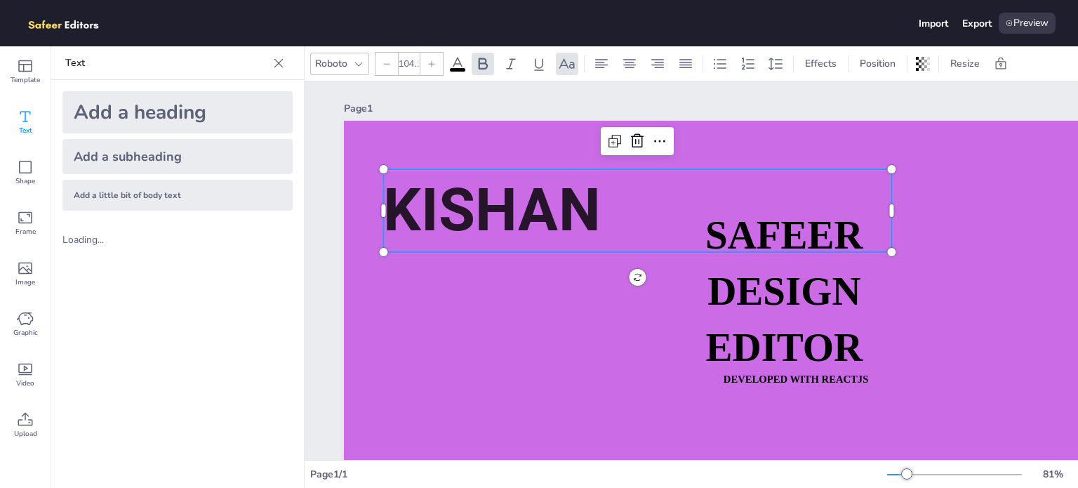
click at [514, 202] on span "kishan" at bounding box center [491, 211] width 217 height 70
click at [429, 67] on icon at bounding box center [432, 64] width 8 height 8
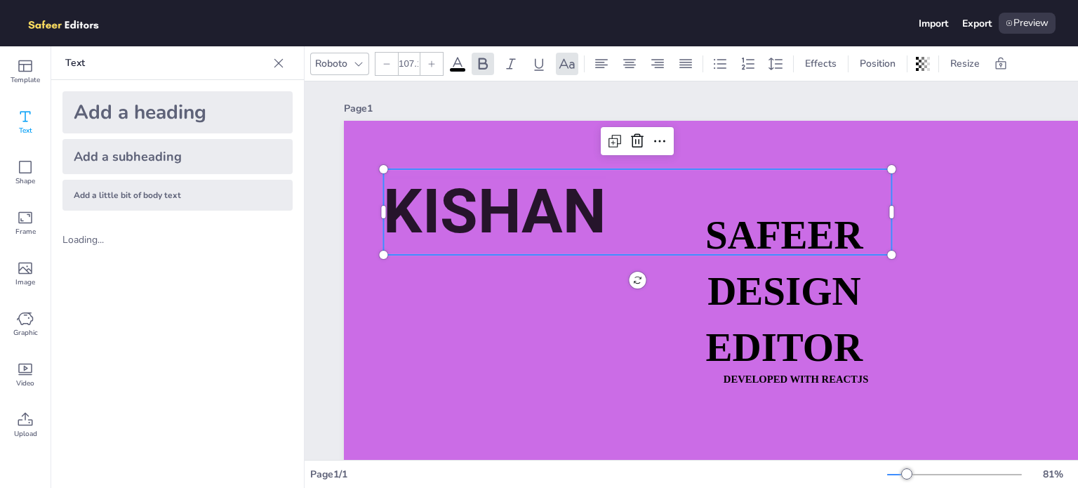
click at [429, 67] on icon at bounding box center [432, 64] width 8 height 8
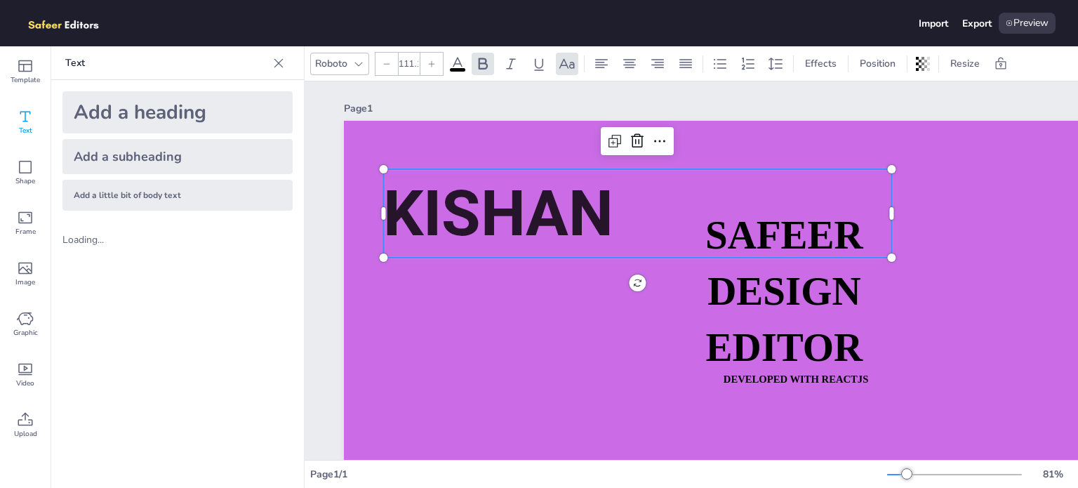
click at [429, 67] on icon at bounding box center [432, 64] width 8 height 8
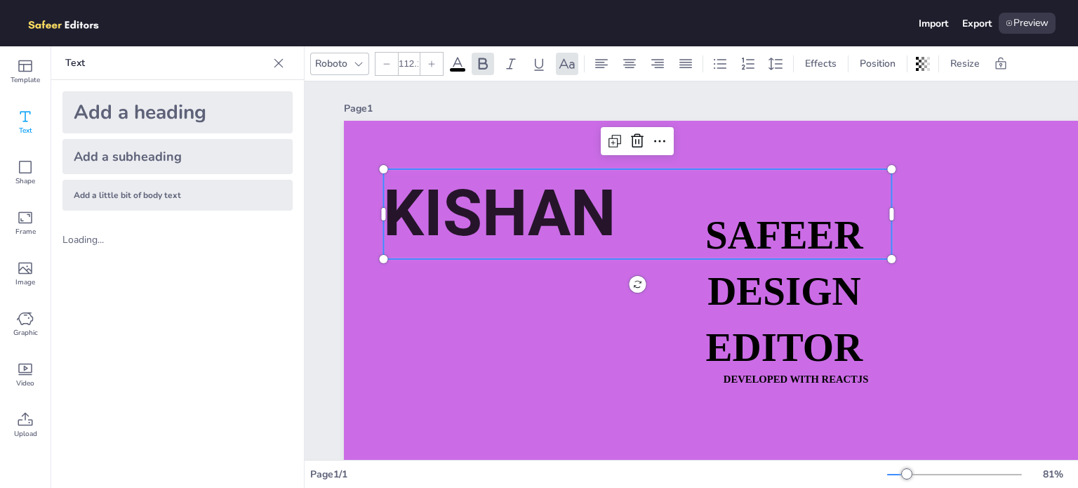
click at [429, 67] on icon at bounding box center [432, 64] width 8 height 8
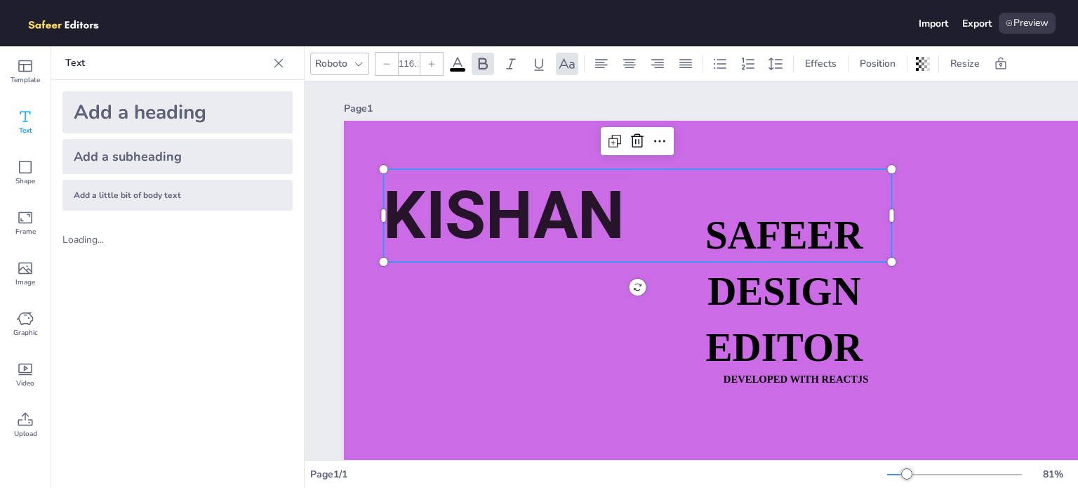
click at [429, 67] on icon at bounding box center [432, 64] width 8 height 8
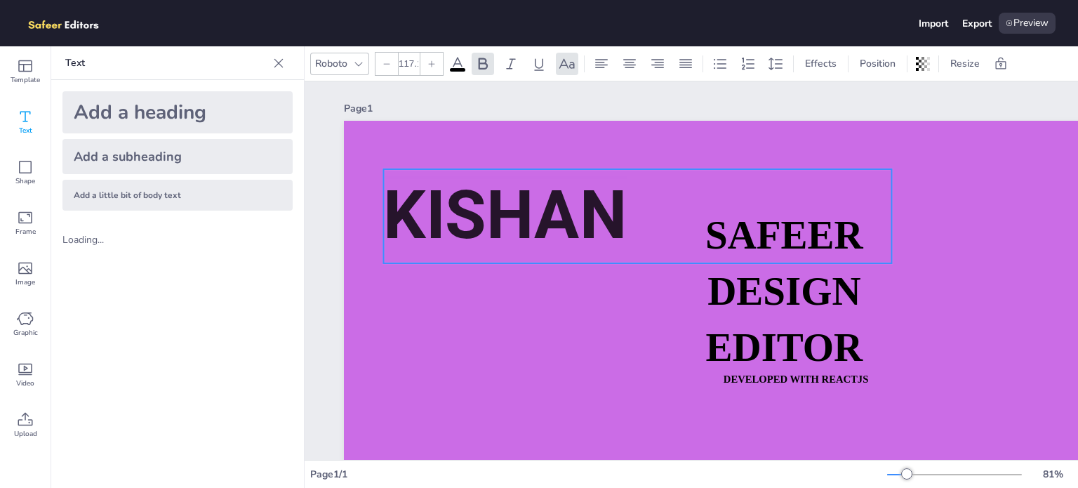
click at [638, 287] on div "SAFEER DESIGN EDITOR DEVELOPED WITH REACTJS WHATSAPP: [URL][DOMAIN_NAME][PHONE_…" at bounding box center [812, 385] width 937 height 528
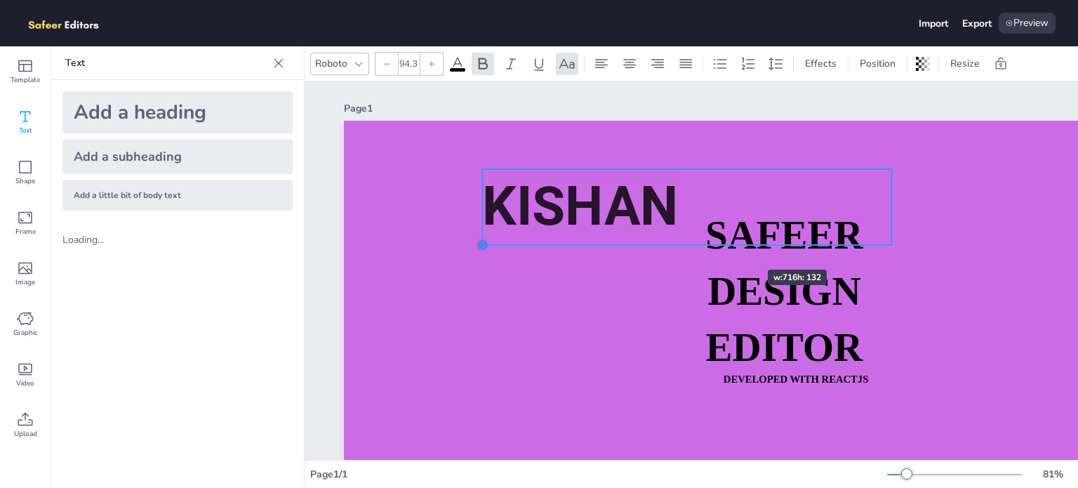
type input "93.4"
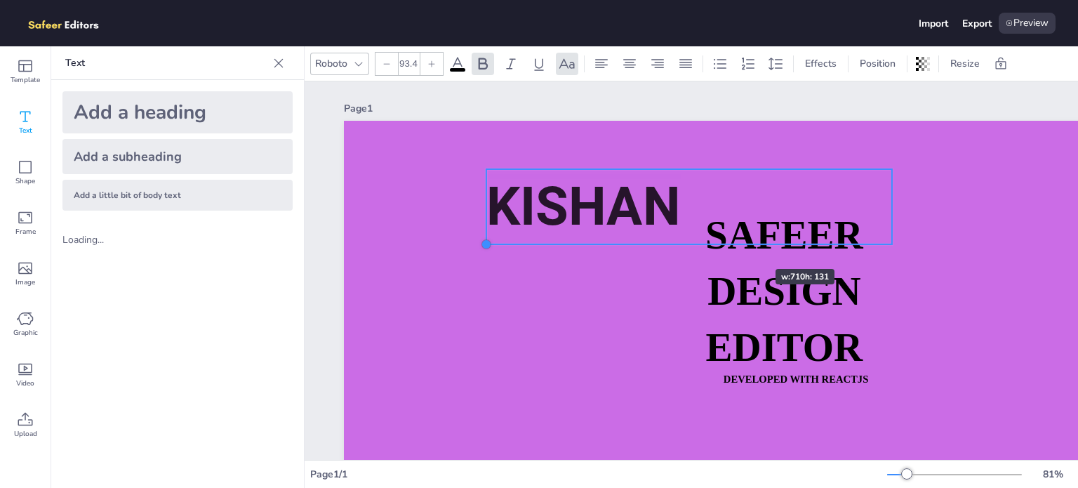
drag, startPoint x: 385, startPoint y: 263, endPoint x: 734, endPoint y: 244, distance: 349.5
click at [734, 244] on div "SAFEER DESIGN EDITOR DEVELOPED WITH REACTJS WHATSAPP: [URL][DOMAIN_NAME][PHONE_…" at bounding box center [812, 385] width 937 height 528
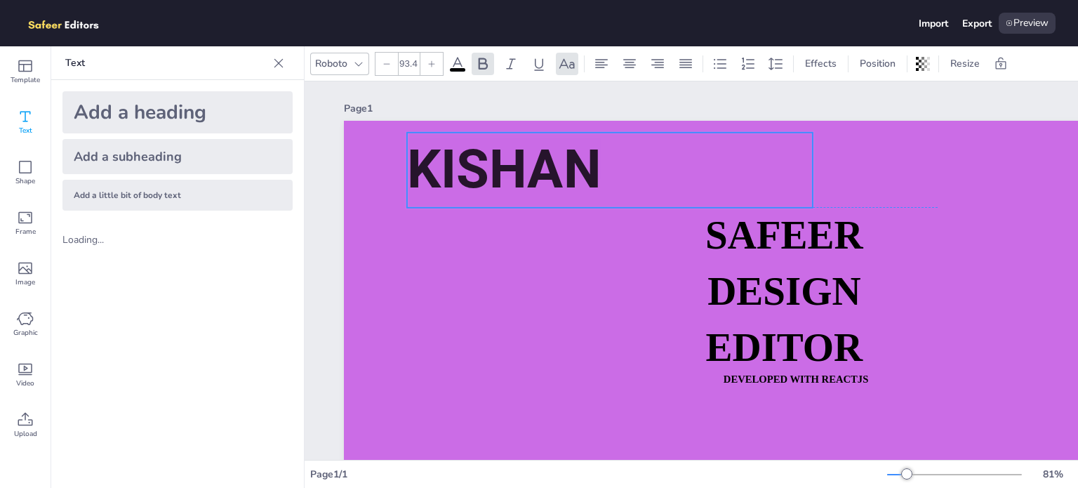
drag, startPoint x: 694, startPoint y: 222, endPoint x: 616, endPoint y: 187, distance: 84.5
click at [616, 187] on p "kishan" at bounding box center [610, 170] width 406 height 74
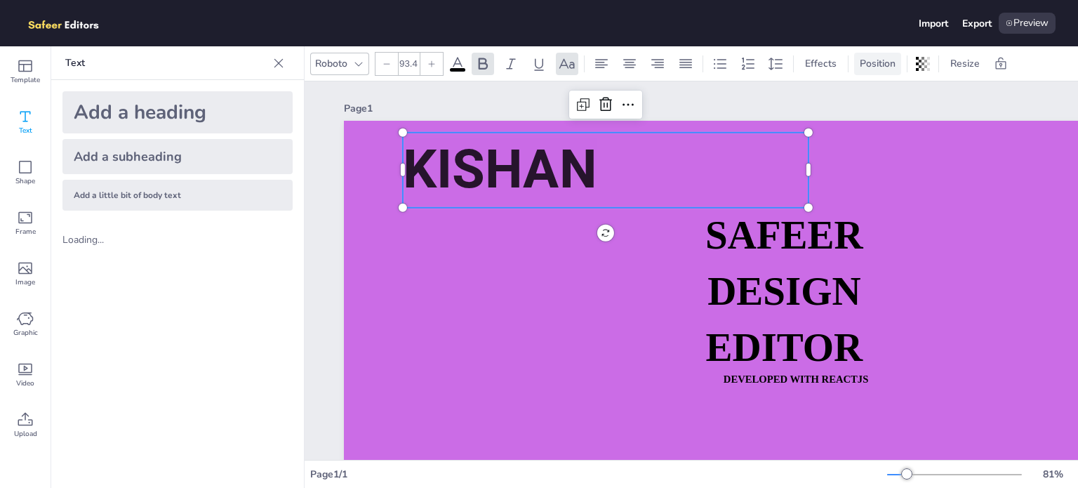
click at [872, 62] on span "Position" at bounding box center [877, 63] width 41 height 13
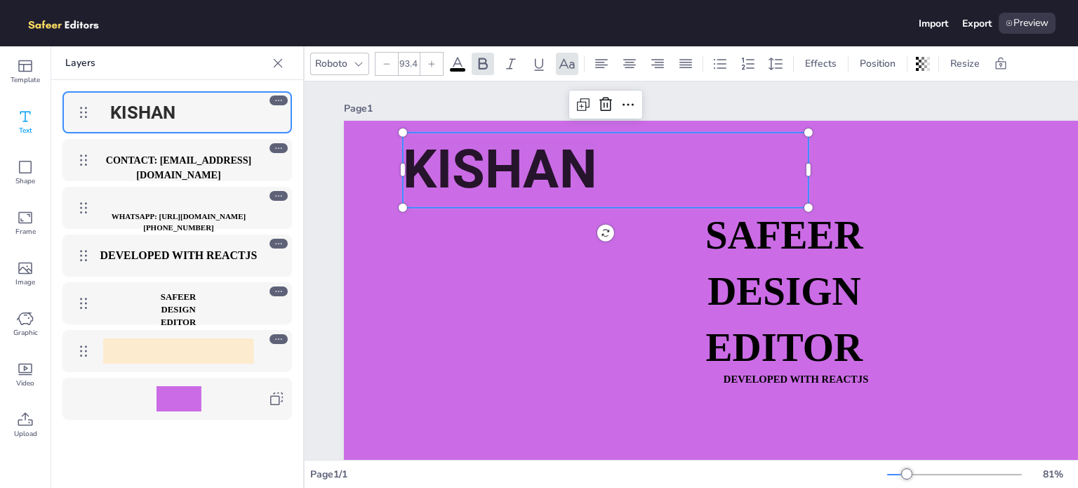
click at [166, 350] on div at bounding box center [178, 350] width 151 height 25
drag, startPoint x: 153, startPoint y: 308, endPoint x: 151, endPoint y: 235, distance: 73.1
click at [151, 235] on div "kishan CONTACT: [EMAIL_ADDRESS][DOMAIN_NAME] WHATSAPP: [URL][DOMAIN_NAME][PHONE…" at bounding box center [177, 255] width 252 height 351
click at [220, 147] on div "CONTACT: [EMAIL_ADDRESS][DOMAIN_NAME]" at bounding box center [179, 159] width 162 height 25
drag, startPoint x: 203, startPoint y: 107, endPoint x: 214, endPoint y: 232, distance: 126.2
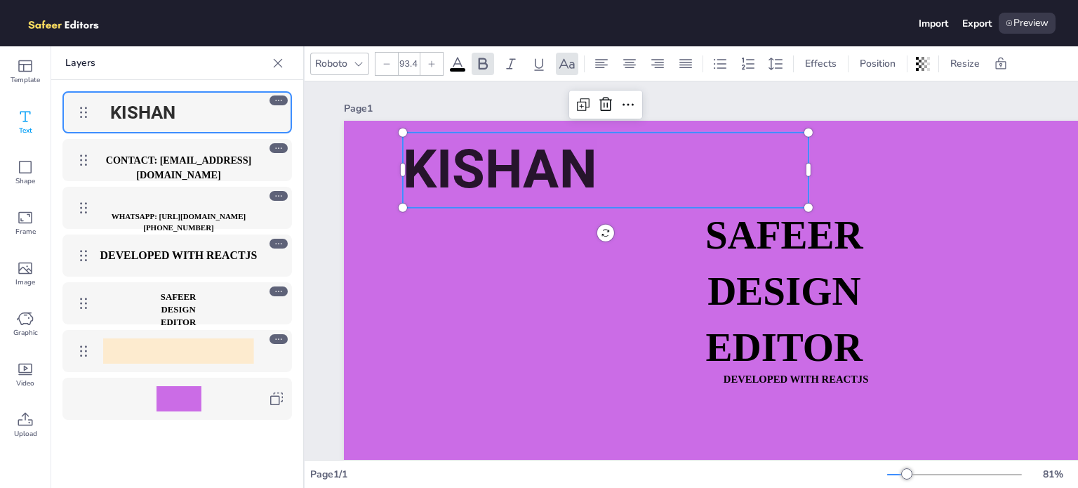
click at [216, 225] on div "kishan CONTACT: [EMAIL_ADDRESS][DOMAIN_NAME] WHATSAPP: [URL][DOMAIN_NAME][PHONE…" at bounding box center [177, 255] width 252 height 351
drag, startPoint x: 213, startPoint y: 322, endPoint x: 199, endPoint y: 364, distance: 44.4
click at [208, 356] on div "kishan CONTACT: [EMAIL_ADDRESS][DOMAIN_NAME] WHATSAPP: [URL][DOMAIN_NAME][PHONE…" at bounding box center [177, 255] width 252 height 351
click at [174, 408] on div at bounding box center [178, 399] width 216 height 28
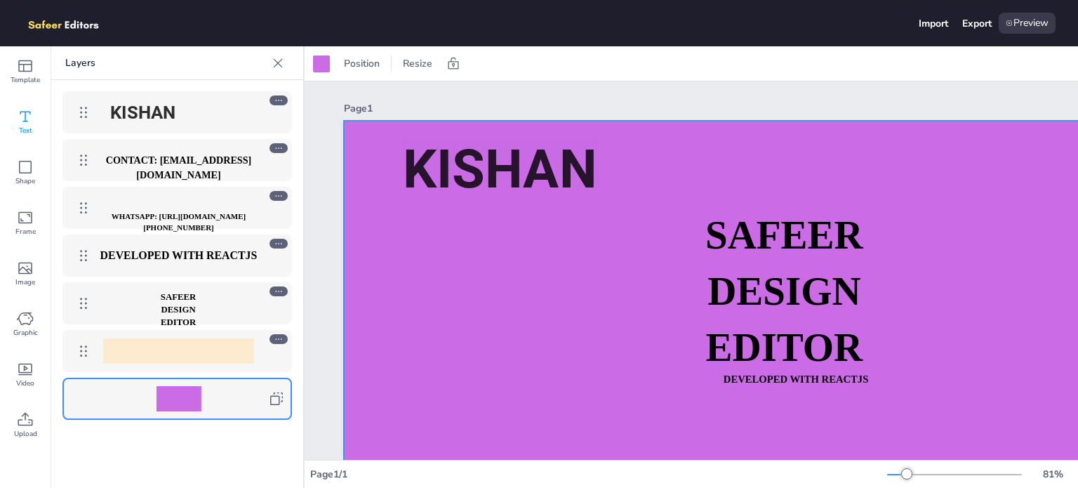
click at [275, 385] on div at bounding box center [178, 399] width 216 height 28
click at [279, 395] on icon at bounding box center [276, 398] width 13 height 13
click at [181, 142] on div "CONTACT: [EMAIL_ADDRESS][DOMAIN_NAME]" at bounding box center [177, 160] width 230 height 42
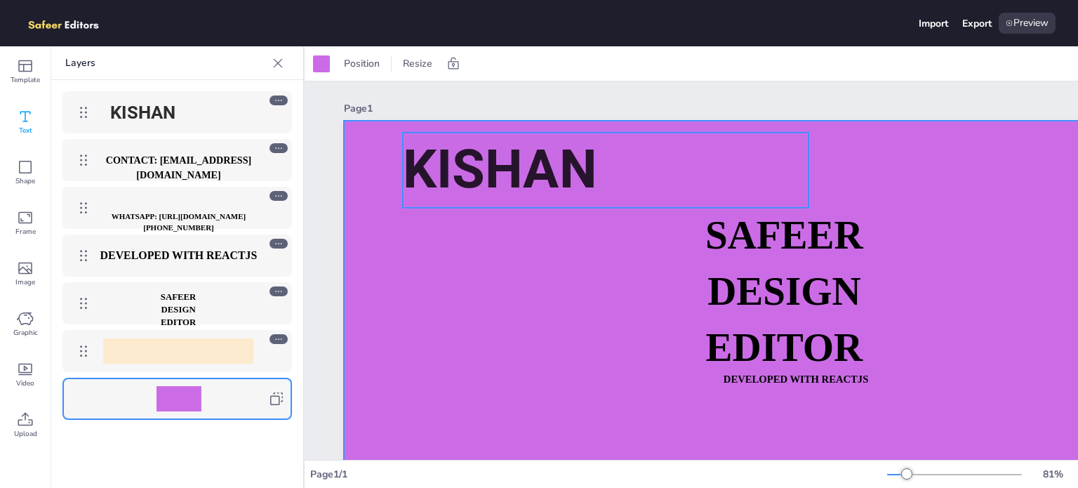
click at [174, 114] on span "kishan" at bounding box center [143, 112] width 66 height 21
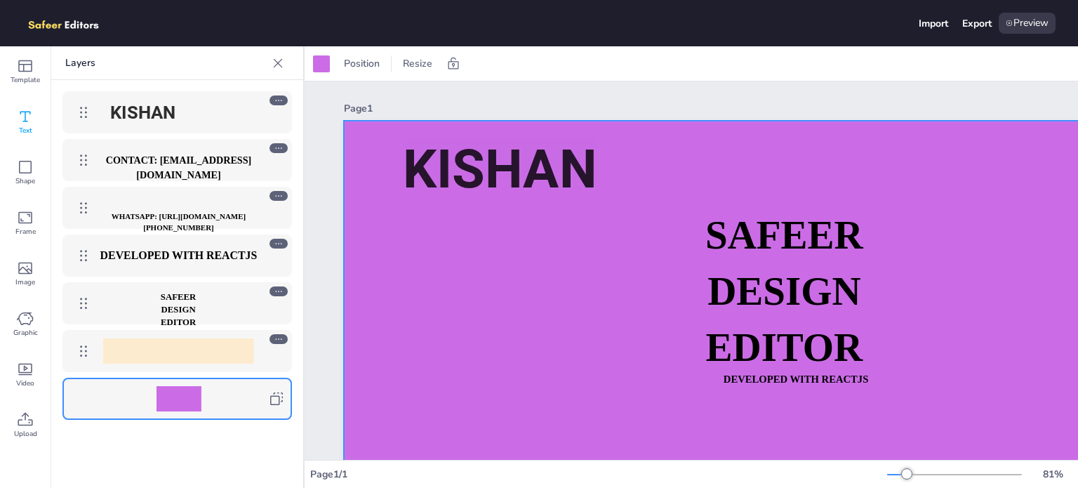
click at [185, 162] on strong "CONTACT: [EMAIL_ADDRESS][DOMAIN_NAME]" at bounding box center [179, 168] width 146 height 26
drag, startPoint x: 195, startPoint y: 202, endPoint x: 204, endPoint y: 248, distance: 46.4
click at [197, 203] on div "WHATSAPP: [URL][DOMAIN_NAME][PHONE_NUMBER]" at bounding box center [179, 207] width 162 height 11
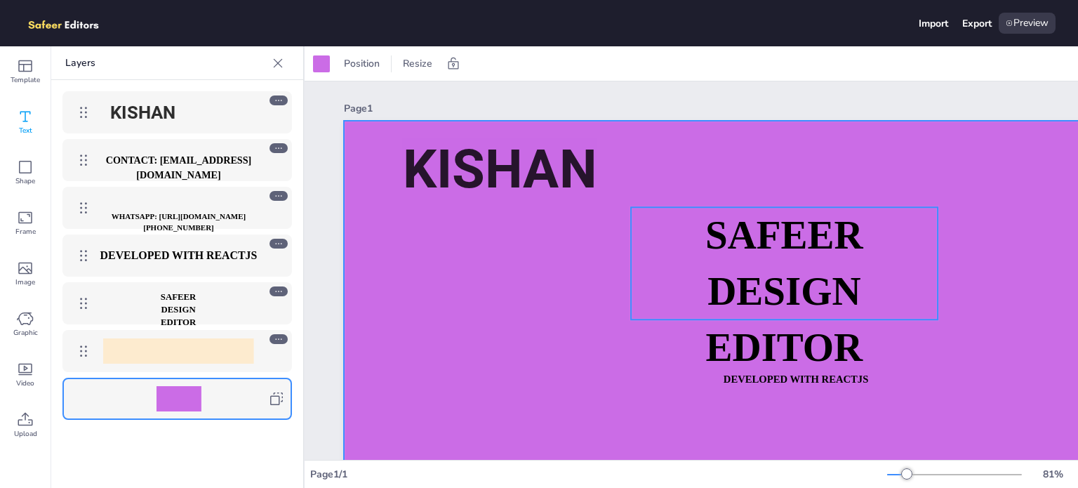
click at [197, 297] on p "SAFEER" at bounding box center [178, 297] width 69 height 13
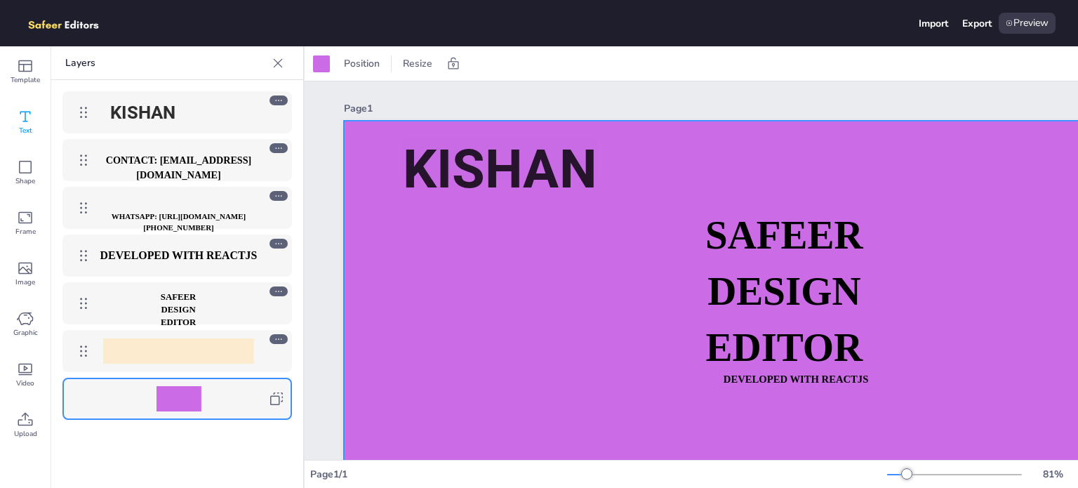
click at [181, 338] on div at bounding box center [178, 350] width 151 height 25
click at [160, 415] on div at bounding box center [177, 399] width 230 height 42
